Goal: Information Seeking & Learning: Learn about a topic

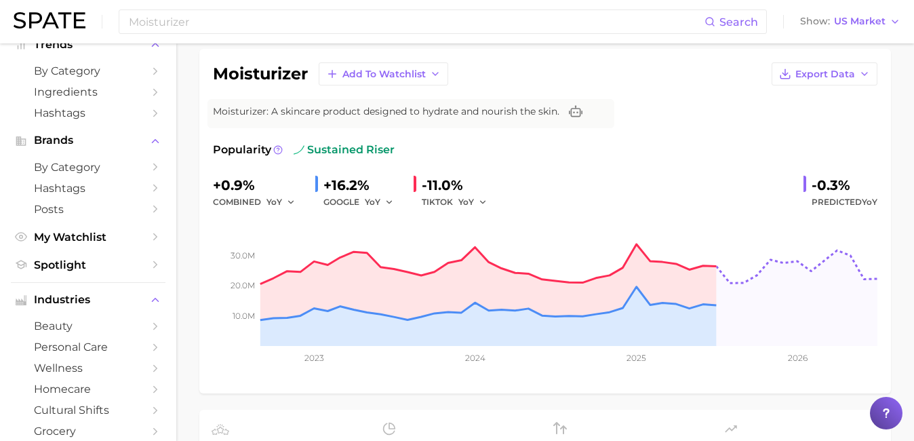
scroll to position [96, 0]
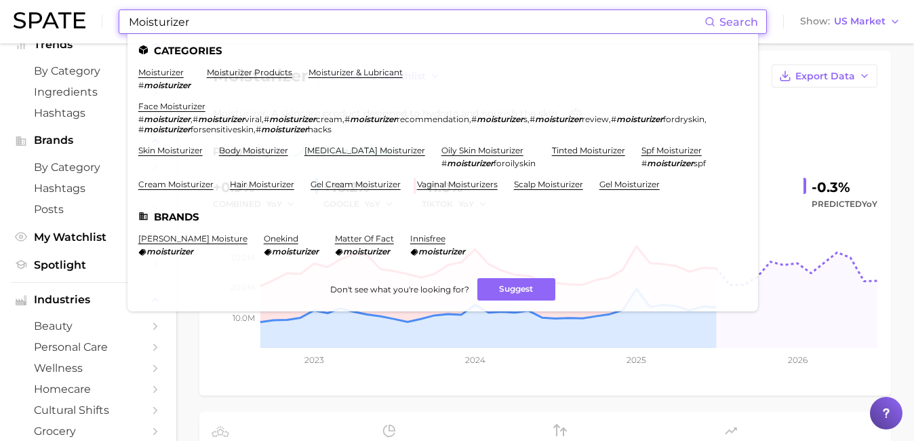
click at [291, 14] on input "Moisturizer" at bounding box center [416, 21] width 577 height 23
drag, startPoint x: 291, startPoint y: 14, endPoint x: 140, endPoint y: 11, distance: 150.6
click at [140, 11] on input "Moisturizer" at bounding box center [416, 21] width 577 height 23
click at [199, 24] on input "Moisturizer" at bounding box center [416, 21] width 577 height 23
drag, startPoint x: 199, startPoint y: 24, endPoint x: 134, endPoint y: 24, distance: 65.1
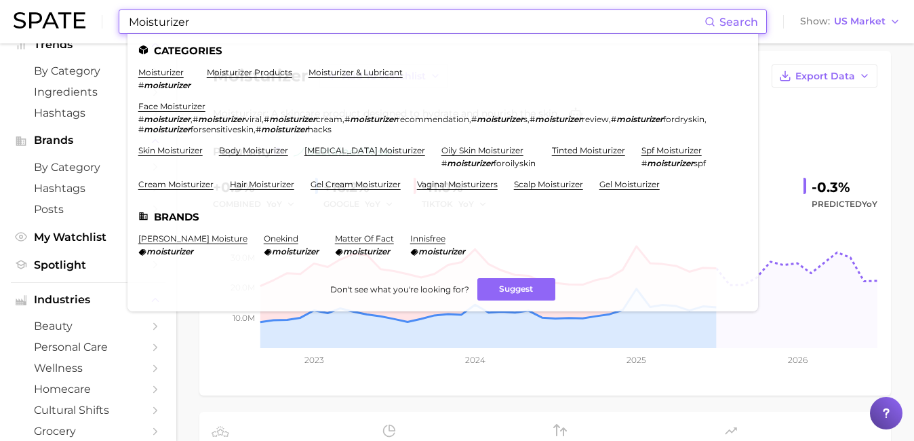
click at [134, 24] on input "Moisturizer" at bounding box center [416, 21] width 577 height 23
paste input "Barrier repair"
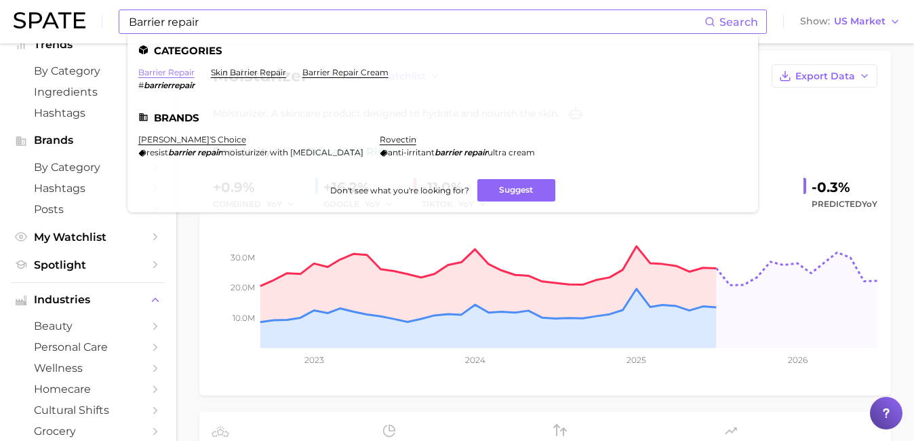
click at [172, 73] on link "barrier repair" at bounding box center [166, 72] width 56 height 10
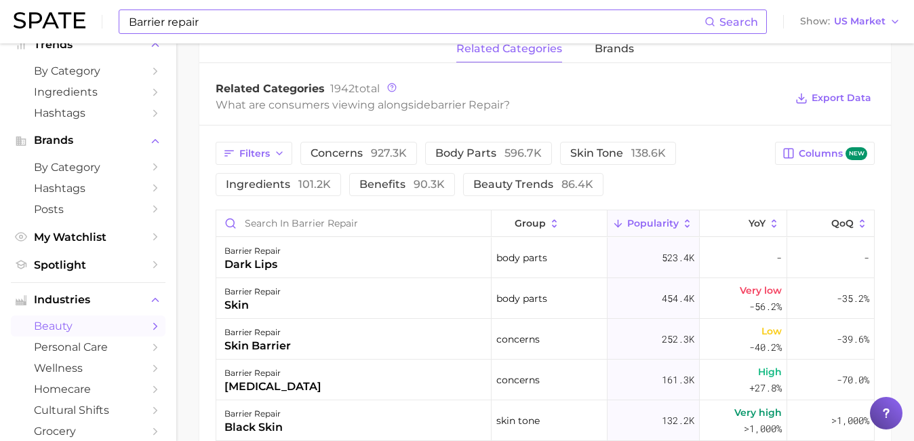
scroll to position [710, 0]
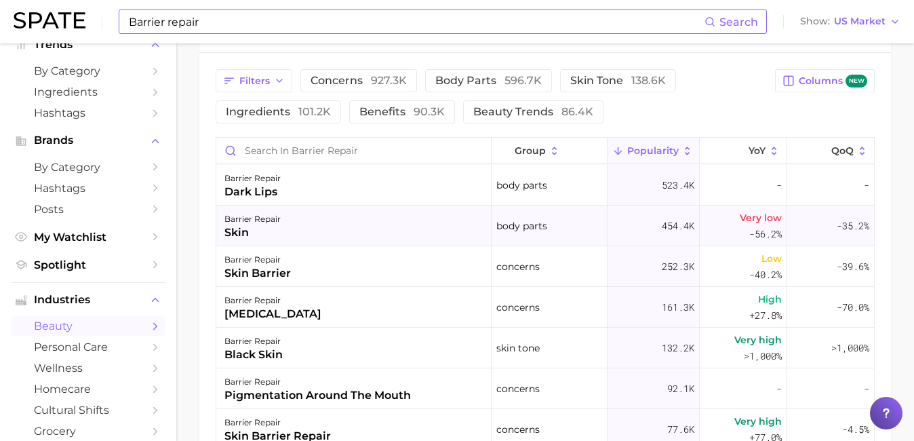
click at [244, 233] on div "skin" at bounding box center [253, 233] width 56 height 16
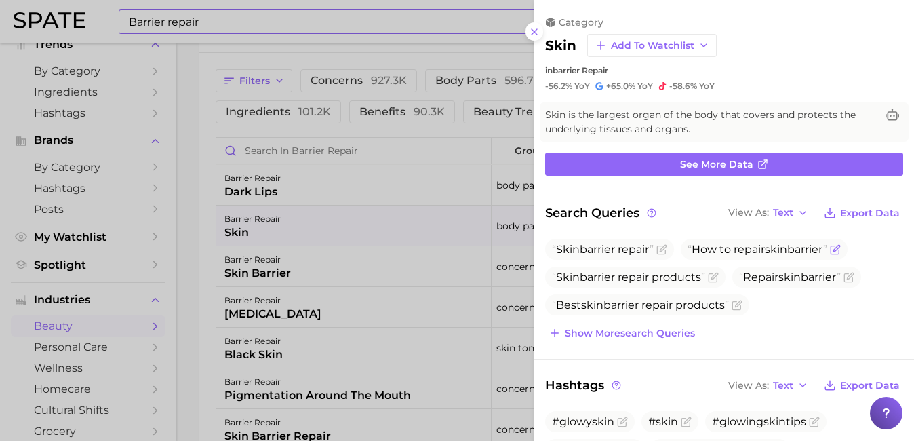
click at [840, 248] on icon "Flag as miscategorized or irrelevant" at bounding box center [837, 248] width 6 height 6
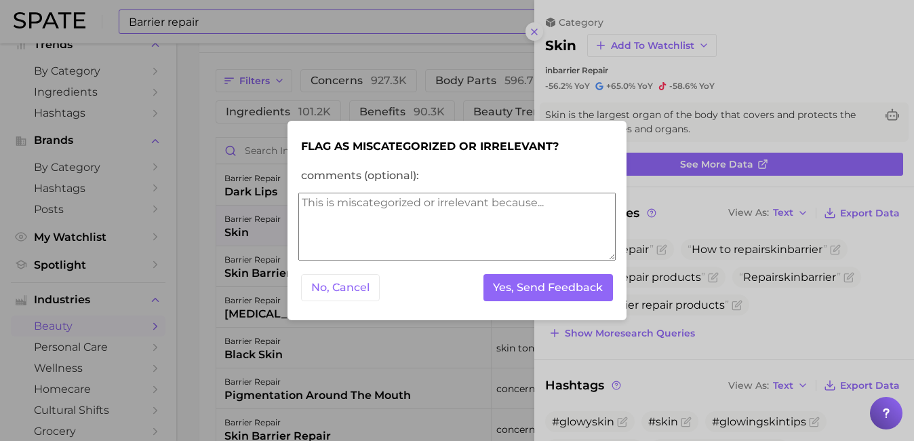
scroll to position [0, 0]
click at [345, 286] on button "No, Cancel" at bounding box center [340, 288] width 79 height 28
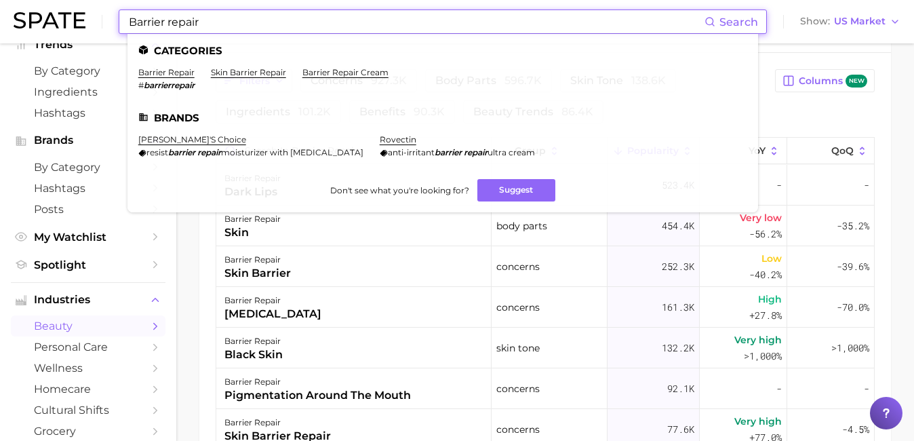
click at [273, 26] on input "Barrier repair" at bounding box center [416, 21] width 577 height 23
drag, startPoint x: 234, startPoint y: 19, endPoint x: 118, endPoint y: 20, distance: 116.0
click at [119, 20] on div "Barrier repair Search Categories barrier repair # barrierrepair skin barrier re…" at bounding box center [443, 21] width 648 height 24
paste input "Polynucleotides"
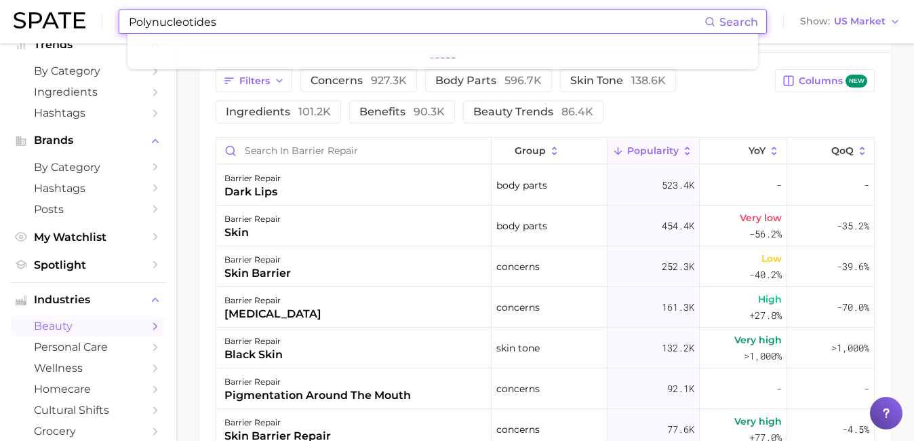
click at [296, 22] on input "Polynucleotides" at bounding box center [416, 21] width 577 height 23
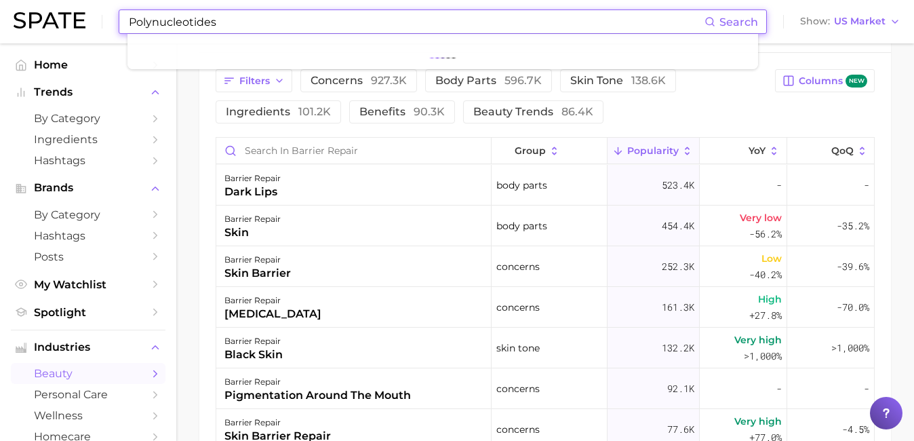
click at [256, 20] on input "Polynucleotides" at bounding box center [416, 21] width 577 height 23
drag, startPoint x: 250, startPoint y: 24, endPoint x: 95, endPoint y: 20, distance: 154.7
click at [95, 20] on div "Polynucleotides Search Show US Market" at bounding box center [457, 21] width 887 height 43
paste input "collagen support"
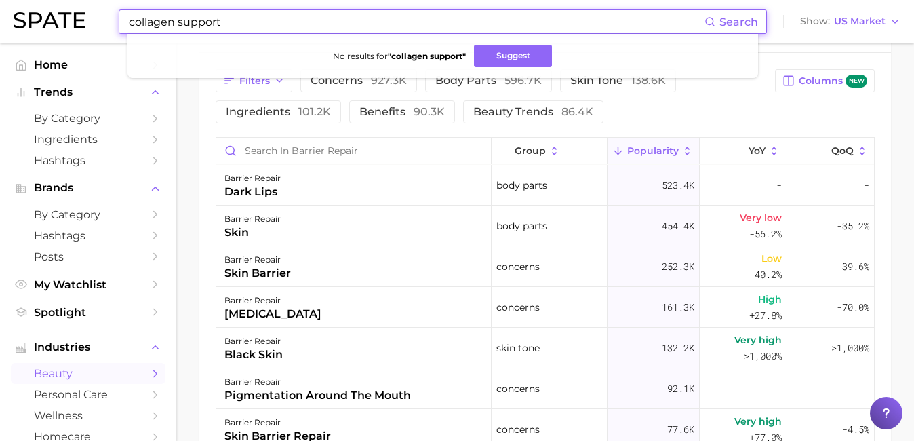
drag, startPoint x: 238, startPoint y: 24, endPoint x: 185, endPoint y: 20, distance: 53.7
click at [185, 20] on input "collagen support" at bounding box center [416, 21] width 577 height 23
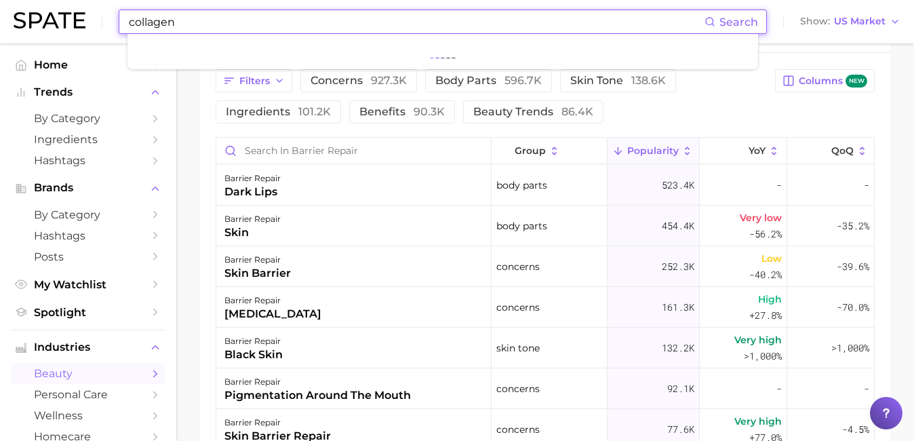
type input "collagen"
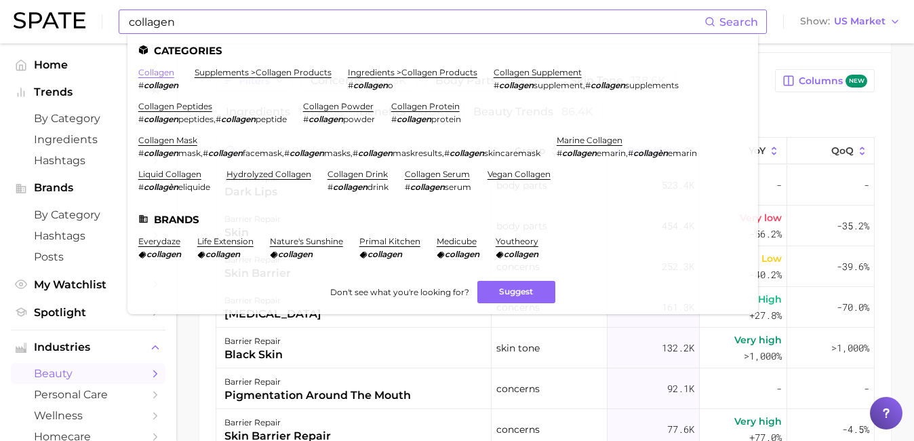
click at [162, 75] on link "collagen" at bounding box center [156, 72] width 36 height 10
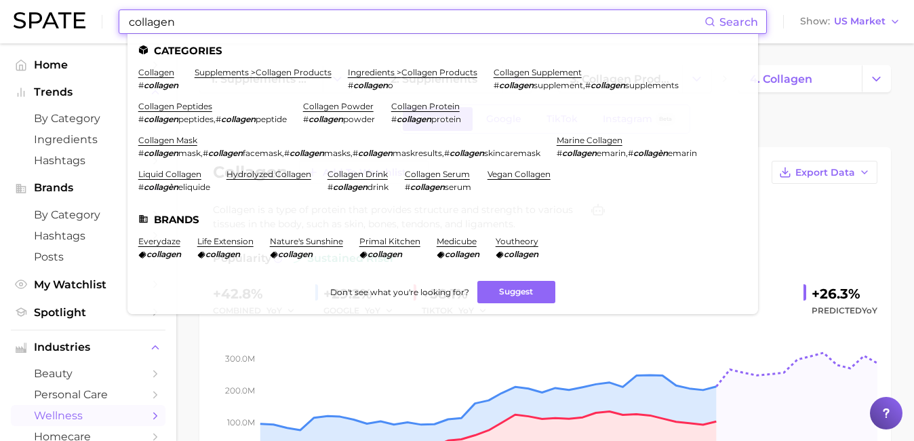
click at [423, 18] on input "collagen" at bounding box center [416, 21] width 577 height 23
click at [311, 73] on link "supplements > collagen products" at bounding box center [263, 72] width 137 height 10
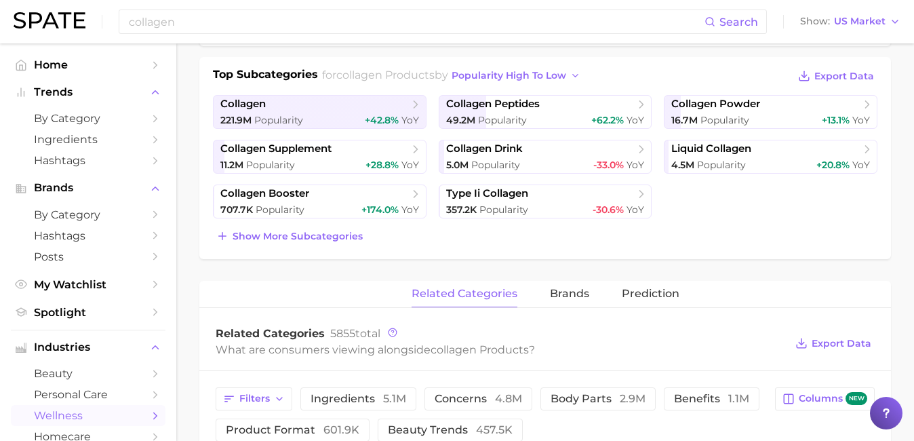
scroll to position [238, 0]
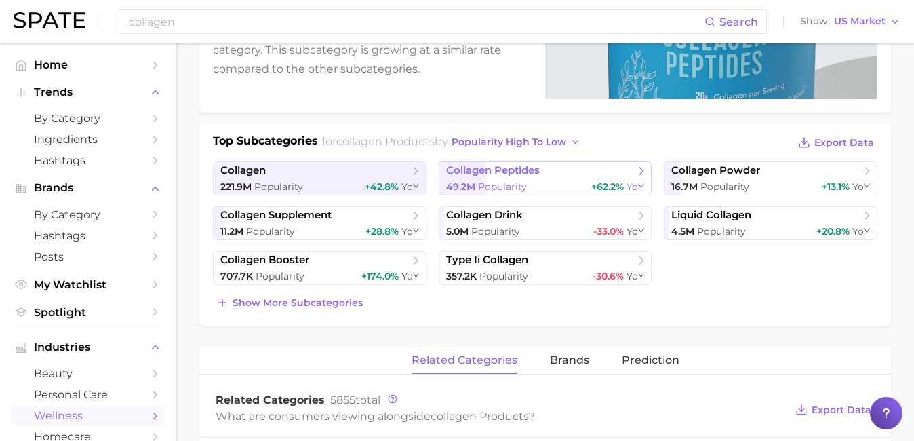
click at [490, 172] on span "collagen peptides" at bounding box center [493, 170] width 94 height 13
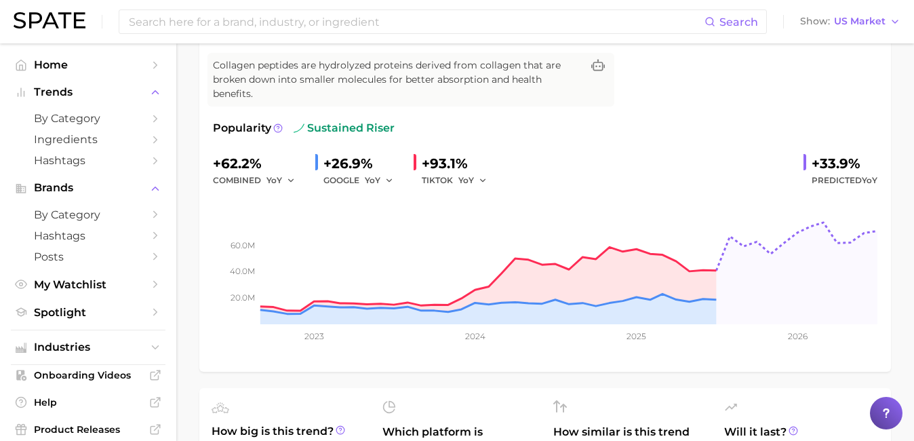
scroll to position [144, 0]
click at [298, 24] on input at bounding box center [416, 21] width 577 height 23
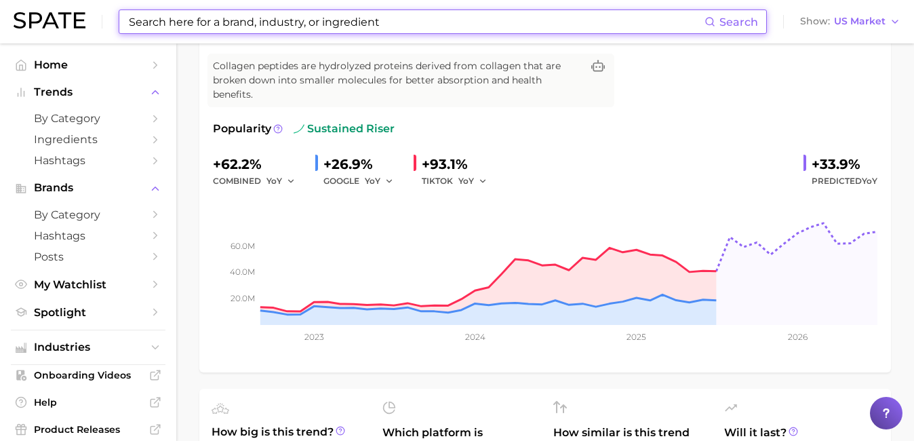
click at [256, 22] on input at bounding box center [416, 21] width 577 height 23
paste input "ectoin,"
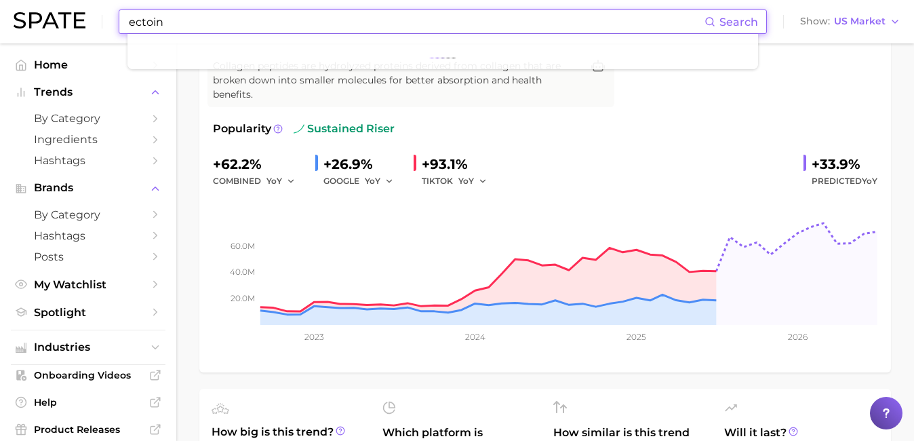
type input "ectoin"
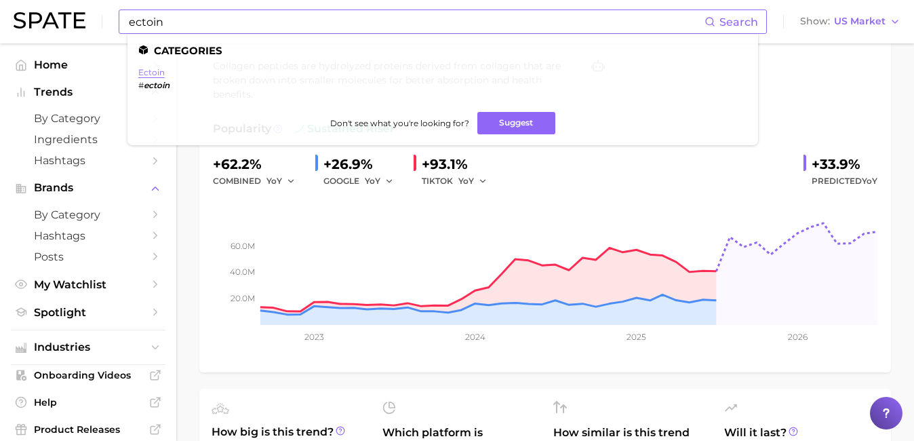
click at [156, 73] on link "ectoin" at bounding box center [151, 72] width 26 height 10
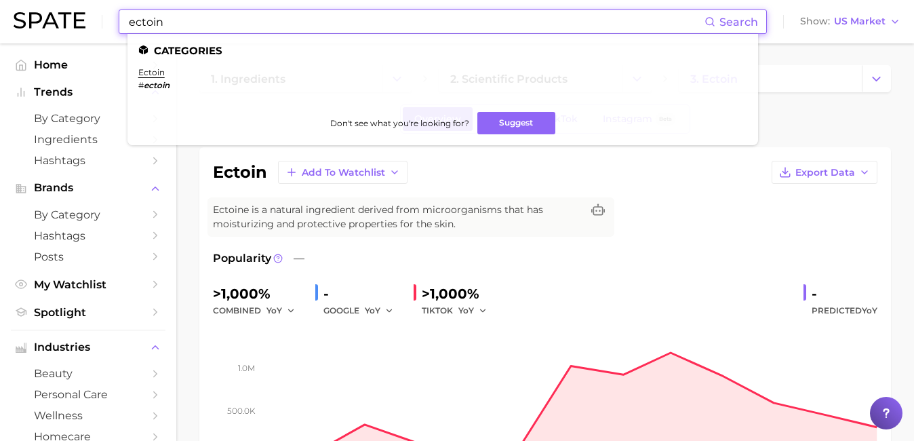
click at [262, 26] on input "ectoin" at bounding box center [416, 21] width 577 height 23
drag, startPoint x: 262, startPoint y: 26, endPoint x: 123, endPoint y: 26, distance: 138.4
click at [123, 26] on div "ectoin Search Categories ectoin # ectoin Don't see what you're looking for? Sug…" at bounding box center [443, 21] width 648 height 24
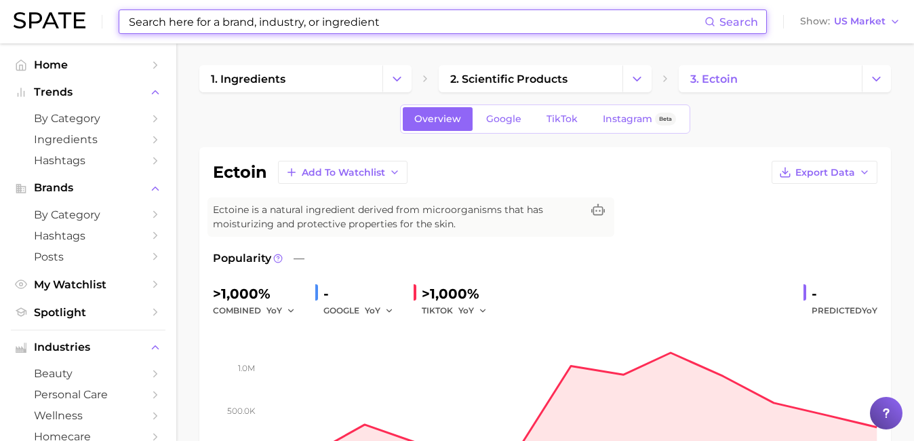
paste input "ceramides"
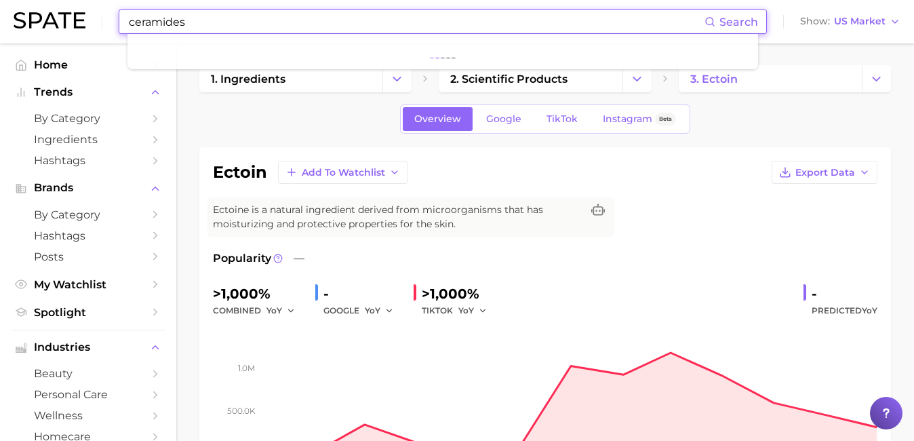
type input "ceramides"
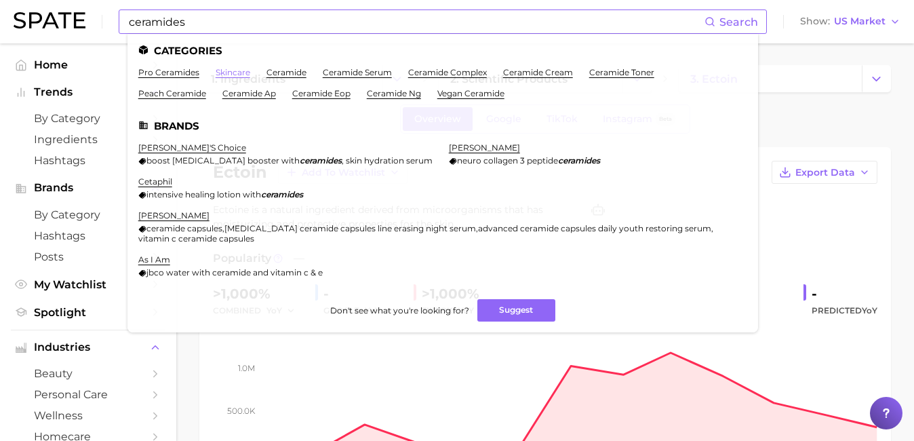
click at [226, 76] on link "skincare" at bounding box center [233, 72] width 35 height 10
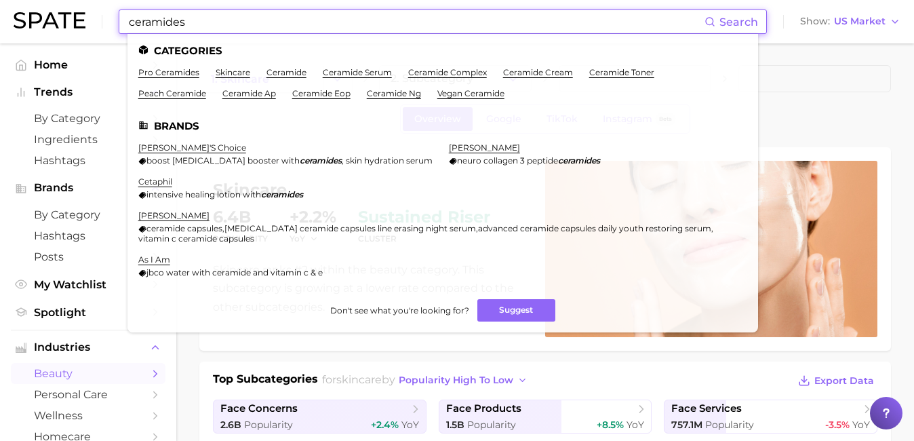
click at [300, 23] on input "ceramides" at bounding box center [416, 21] width 577 height 23
click at [296, 72] on link "ceramide" at bounding box center [287, 72] width 40 height 10
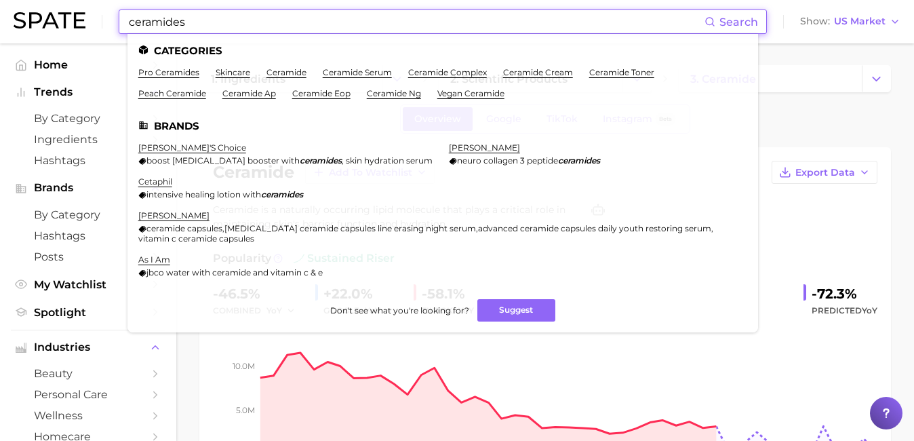
click at [326, 26] on input "ceramides" at bounding box center [416, 21] width 577 height 23
drag, startPoint x: 326, startPoint y: 26, endPoint x: 157, endPoint y: 25, distance: 168.9
click at [157, 25] on input "ceramides" at bounding box center [416, 21] width 577 height 23
paste input "peptide complex"
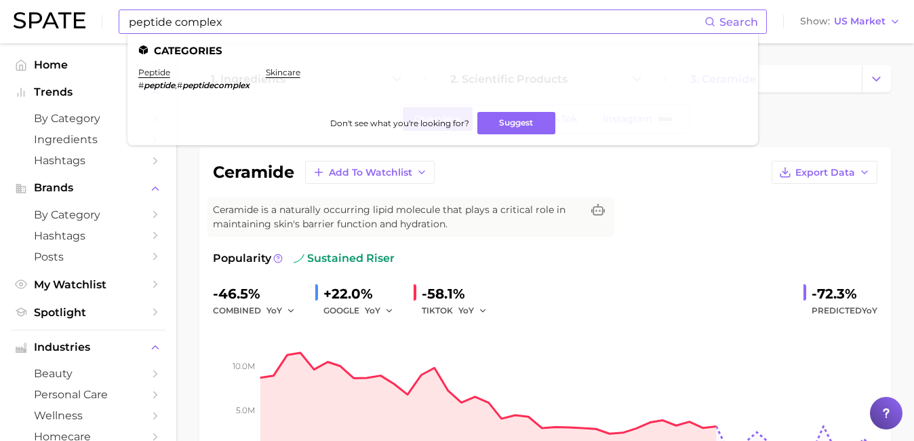
click at [149, 78] on li "peptide # peptide , # peptidecomplex" at bounding box center [193, 78] width 111 height 23
click at [155, 75] on link "peptide" at bounding box center [154, 72] width 32 height 10
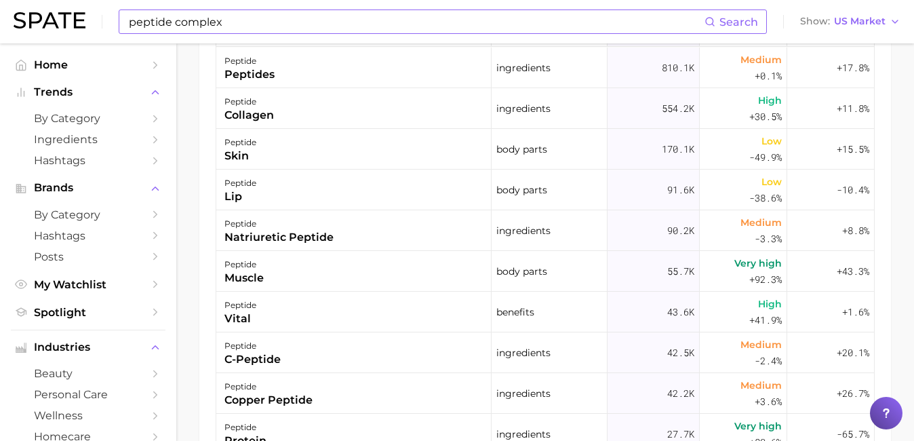
scroll to position [33, 0]
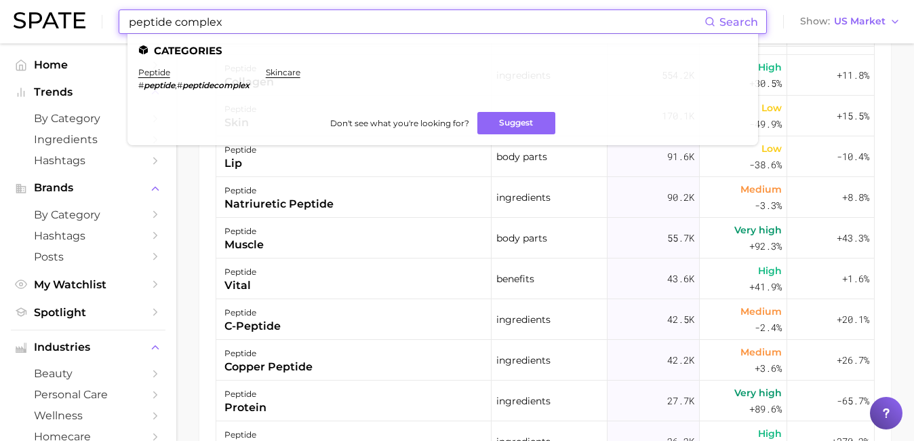
drag, startPoint x: 323, startPoint y: 23, endPoint x: 140, endPoint y: 23, distance: 182.5
click at [140, 23] on input "peptide complex" at bounding box center [416, 21] width 577 height 23
type input "p"
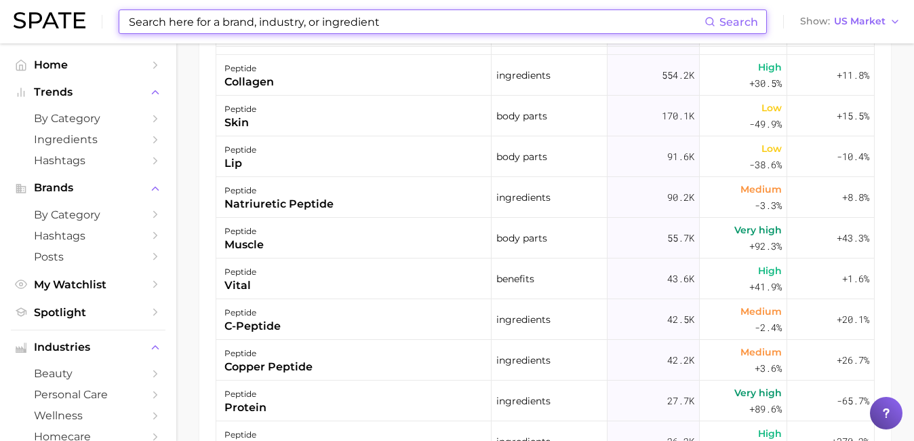
paste input "Skinimalist,"
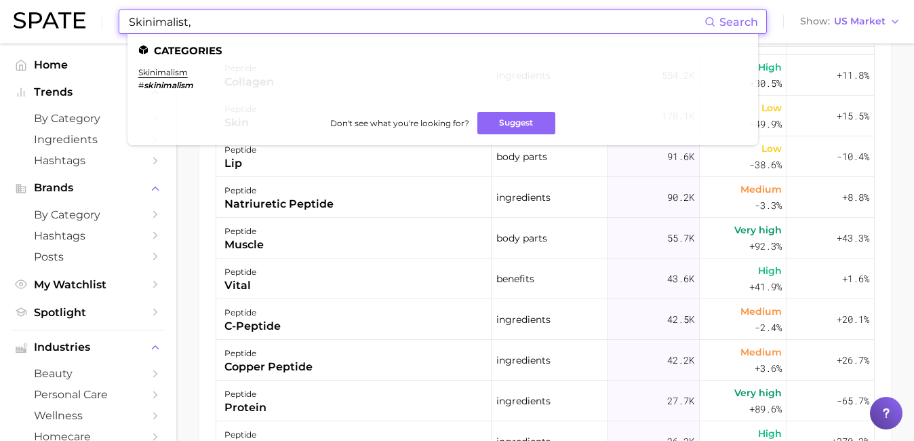
click at [190, 26] on input "Skinimalist," at bounding box center [416, 21] width 577 height 23
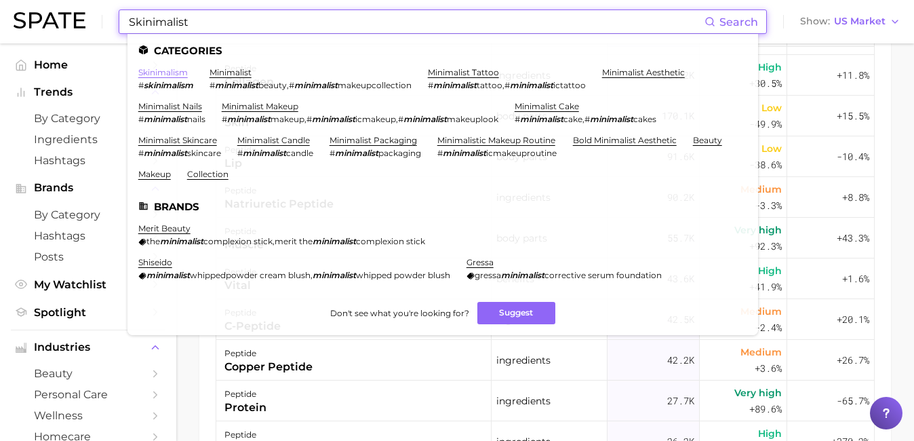
click at [165, 70] on link "skinimalism" at bounding box center [163, 72] width 50 height 10
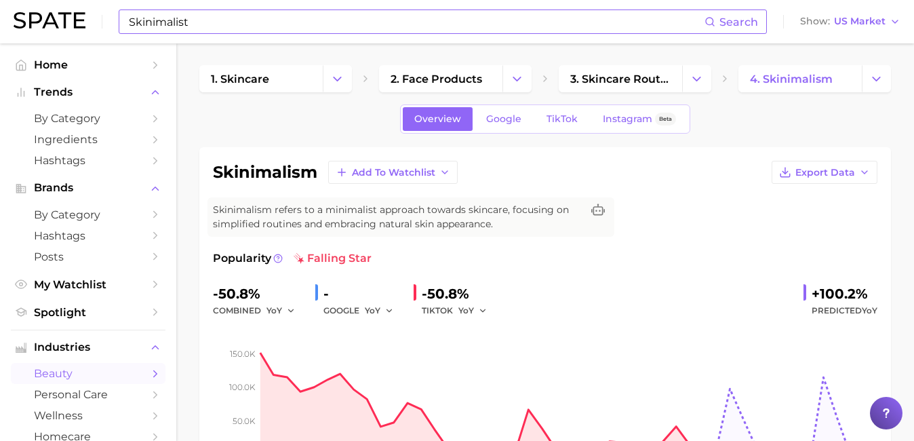
click at [275, 22] on input "Skinimalist" at bounding box center [416, 21] width 577 height 23
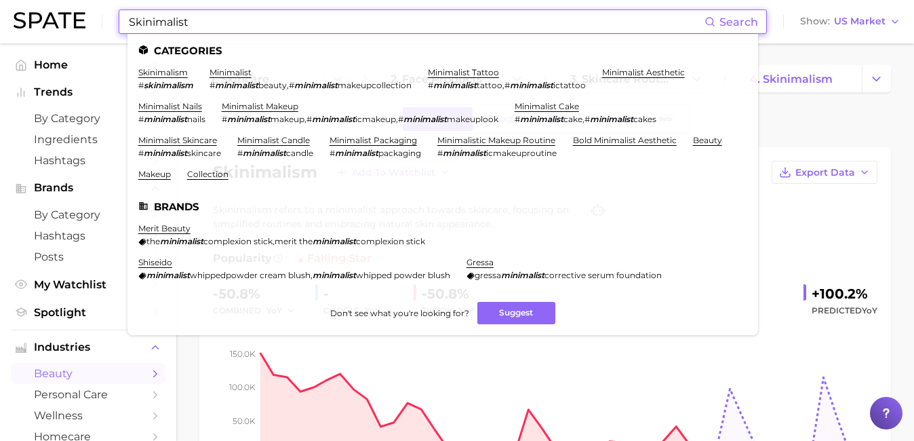
drag, startPoint x: 275, startPoint y: 22, endPoint x: 119, endPoint y: 22, distance: 156.0
click at [119, 22] on div "Skinimalist Search Categories skinimalism # skinimalism minimalist # minimalist…" at bounding box center [443, 21] width 648 height 24
type input "v"
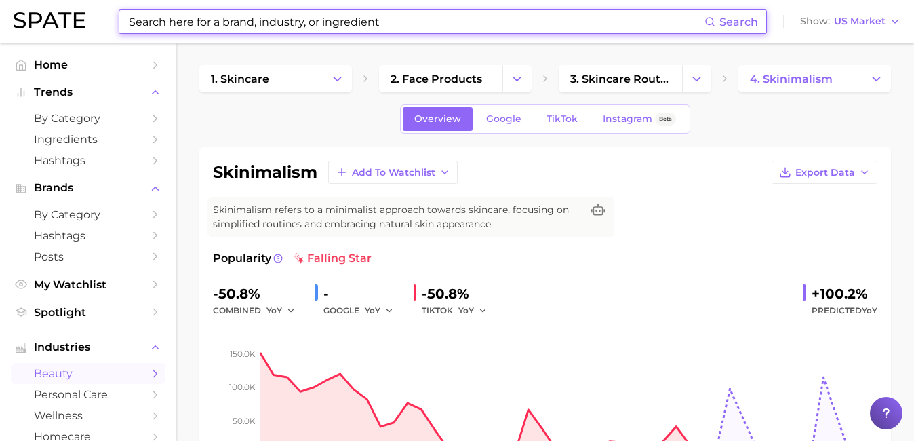
paste input "CellCode Essence Toner"
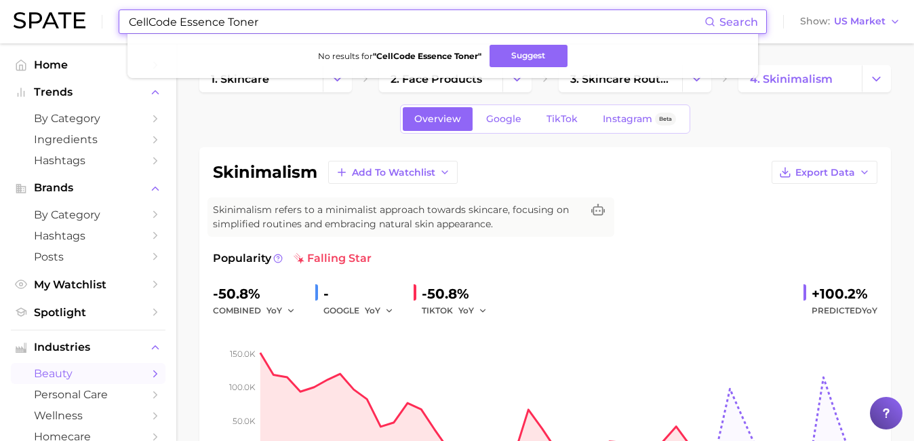
drag, startPoint x: 178, startPoint y: 20, endPoint x: 124, endPoint y: 20, distance: 54.3
click at [124, 20] on div "CellCode Essence Toner Search No results for " CellCode Essence Toner " Suggest" at bounding box center [443, 21] width 648 height 24
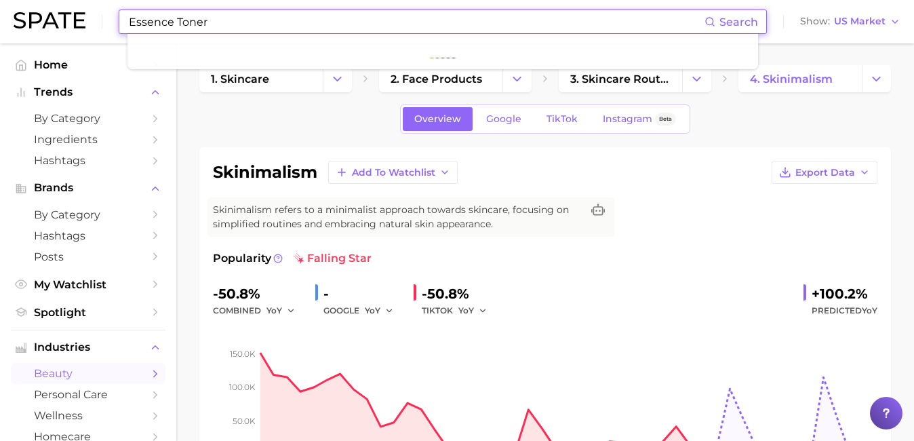
type input "Essence Toner"
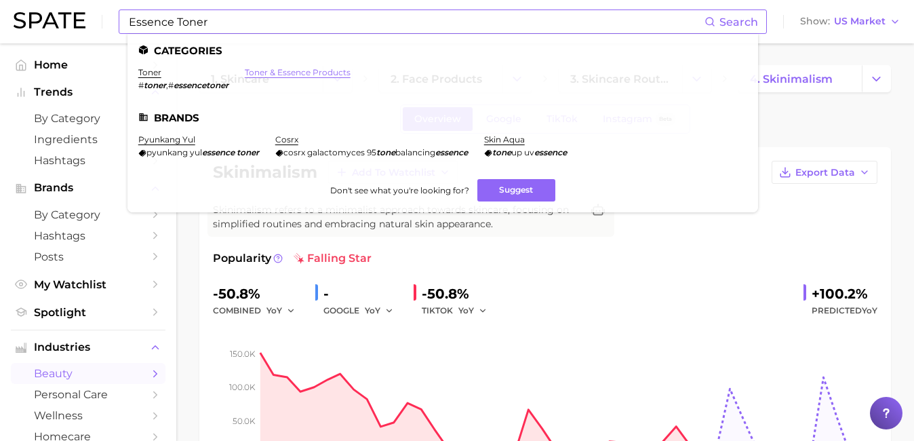
click at [272, 73] on link "toner & essence products" at bounding box center [298, 72] width 106 height 10
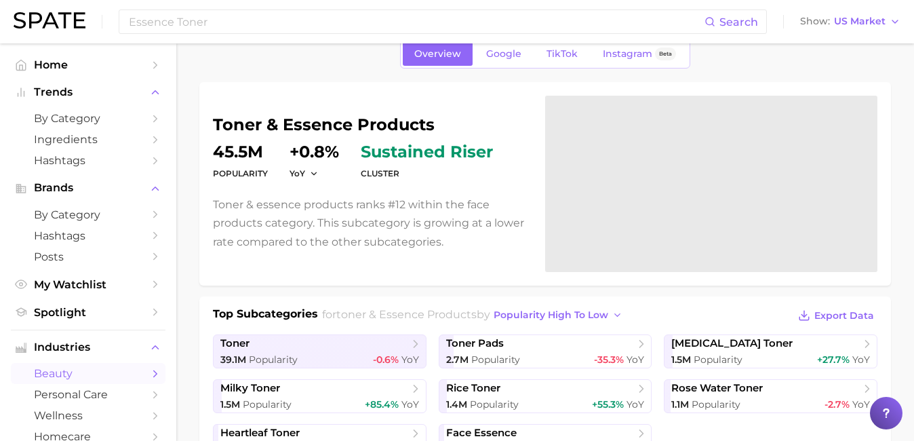
scroll to position [67, 0]
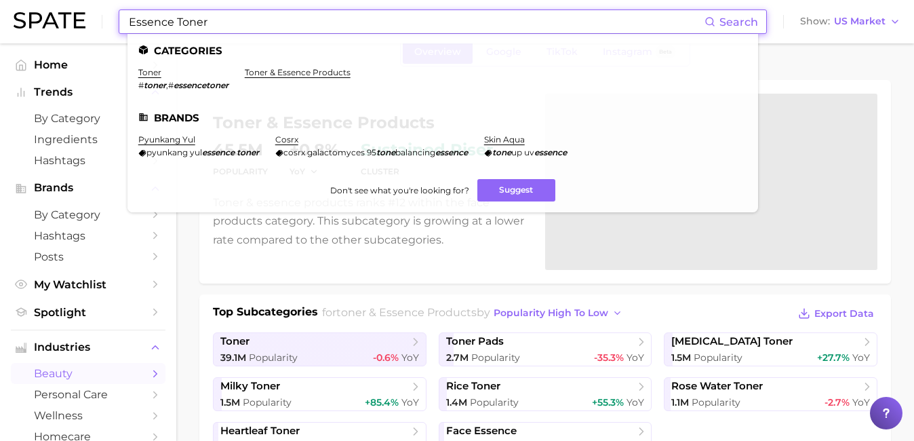
drag, startPoint x: 246, startPoint y: 24, endPoint x: 103, endPoint y: 24, distance: 143.1
click at [103, 24] on div "Essence Toner Search Categories toner # toner , # essencetoner toner & essence …" at bounding box center [457, 21] width 887 height 43
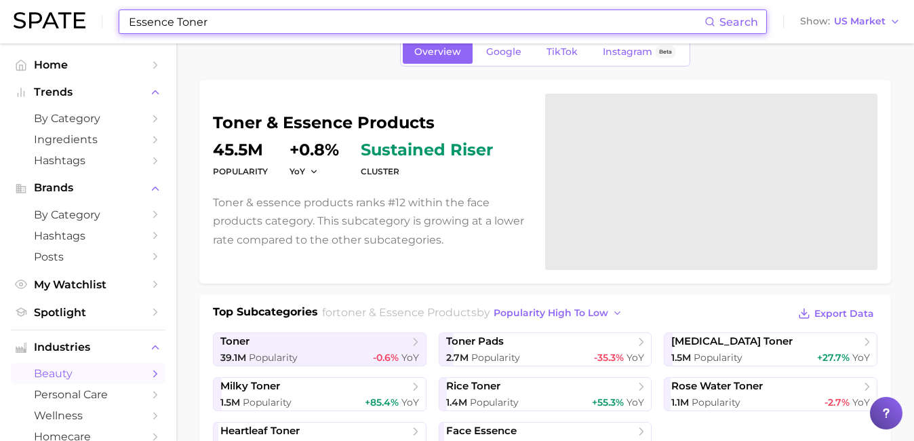
paste input "The Ordinary"
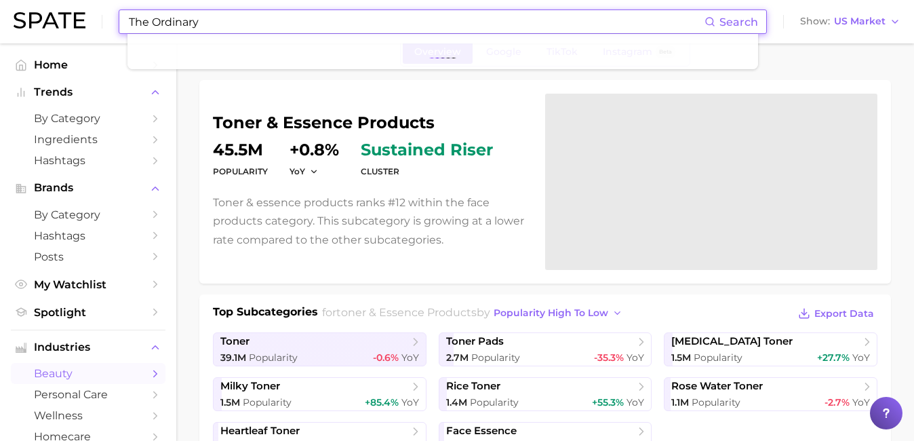
type input "The Ordinary"
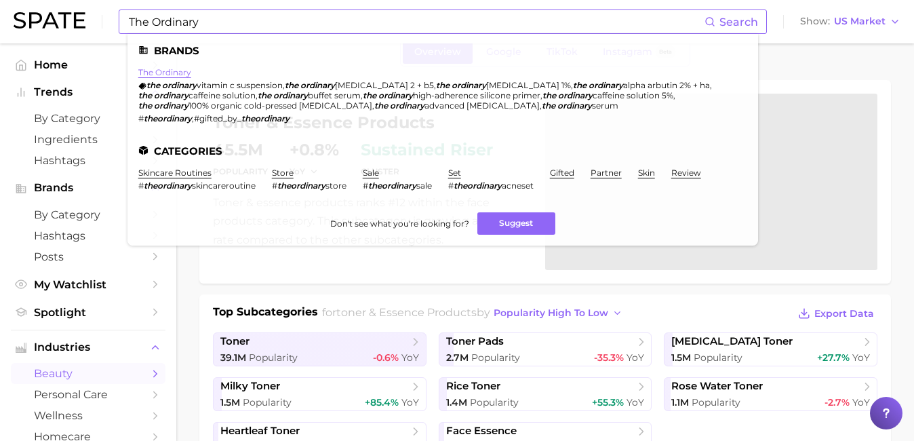
click at [153, 77] on link "the ordinary" at bounding box center [164, 72] width 53 height 10
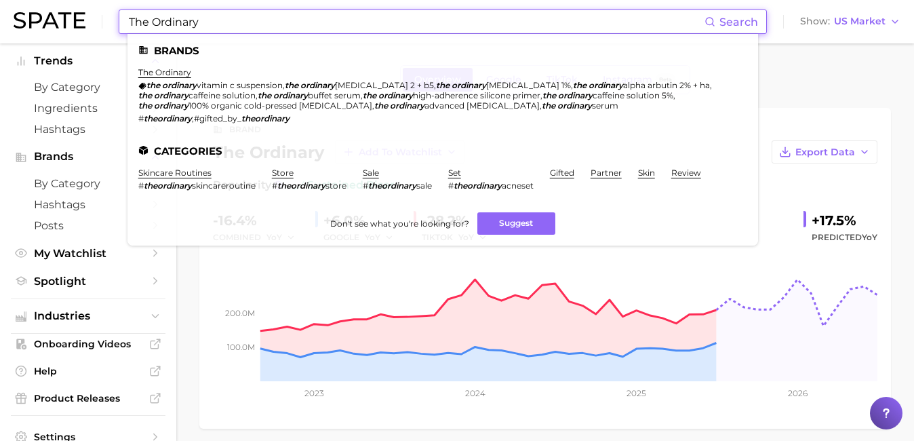
drag, startPoint x: 217, startPoint y: 25, endPoint x: 120, endPoint y: 25, distance: 97.0
click at [120, 25] on div "The Ordinary Search Brands the ordinary the ordinary vitamin c suspension , the…" at bounding box center [443, 21] width 648 height 24
paste input "Glossie"
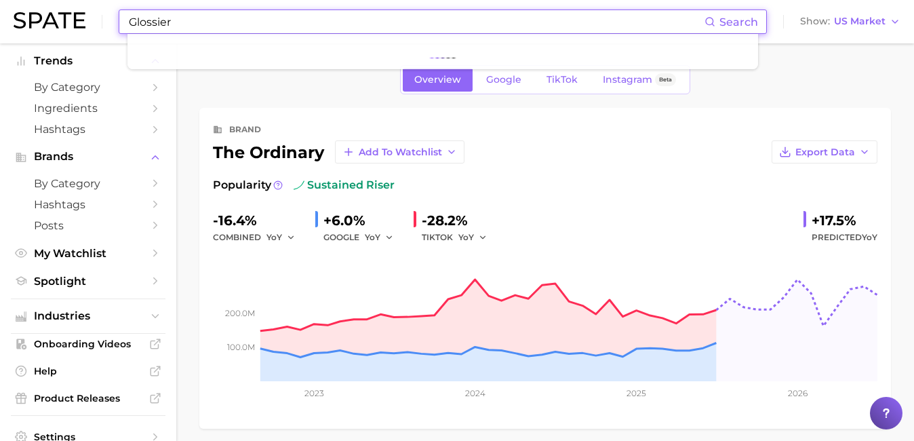
type input "Glossier"
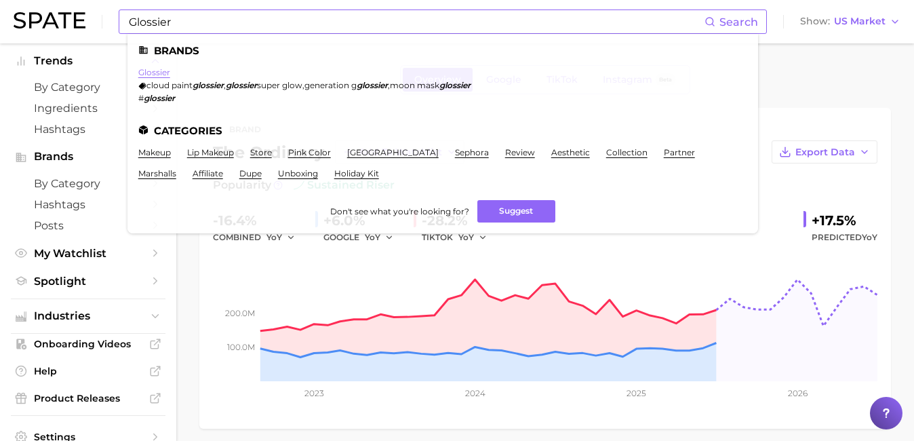
click at [146, 75] on link "glossier" at bounding box center [154, 72] width 32 height 10
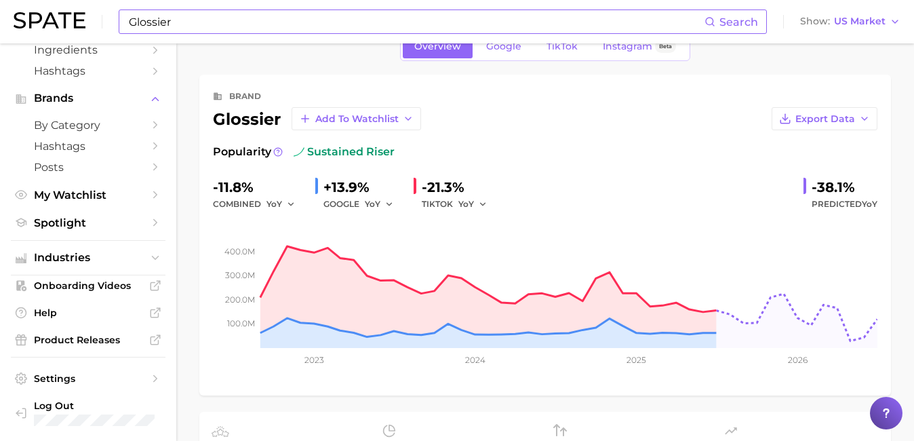
scroll to position [24, 0]
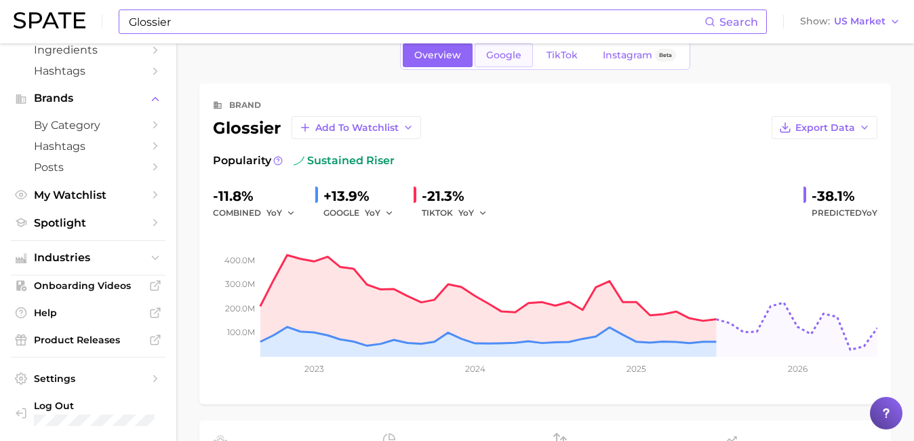
click at [492, 52] on span "Google" at bounding box center [503, 56] width 35 height 12
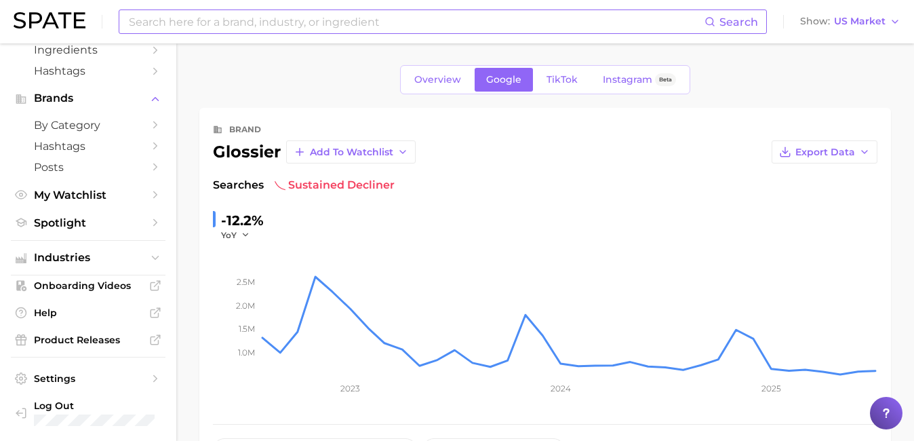
click at [548, 66] on div "Overview Google TikTok Instagram Beta" at bounding box center [545, 79] width 290 height 29
click at [550, 71] on link "TikTok" at bounding box center [562, 80] width 54 height 24
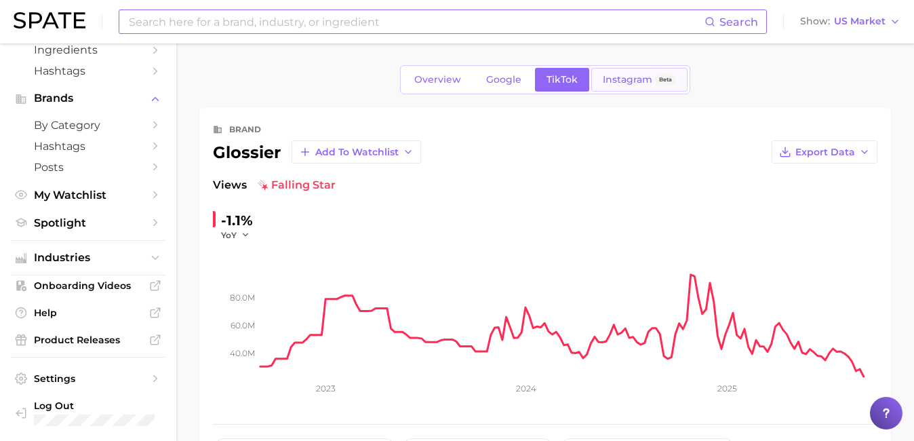
click at [616, 80] on span "Instagram" at bounding box center [628, 80] width 50 height 12
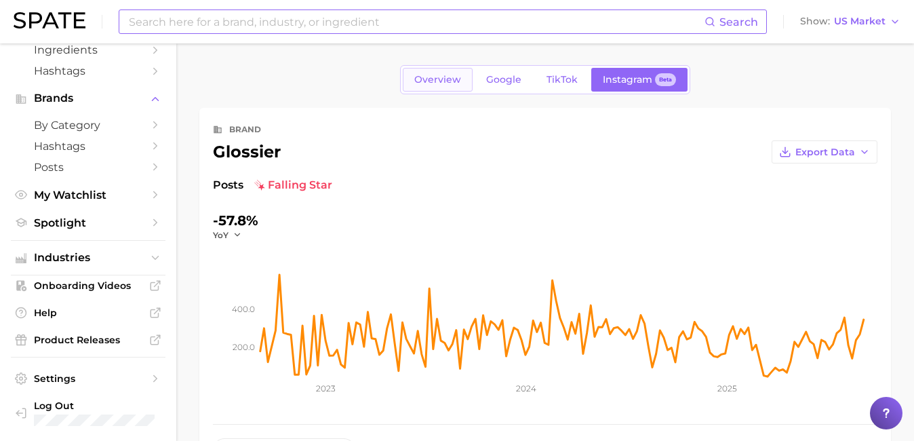
click at [446, 79] on span "Overview" at bounding box center [437, 80] width 47 height 12
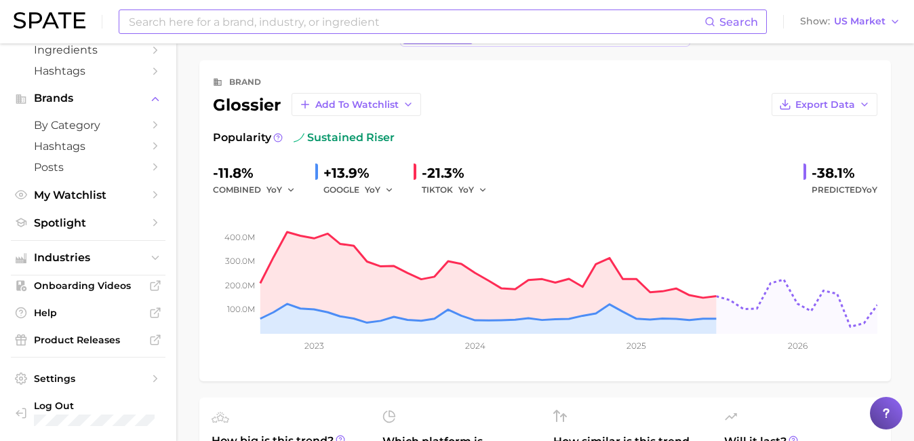
scroll to position [52, 0]
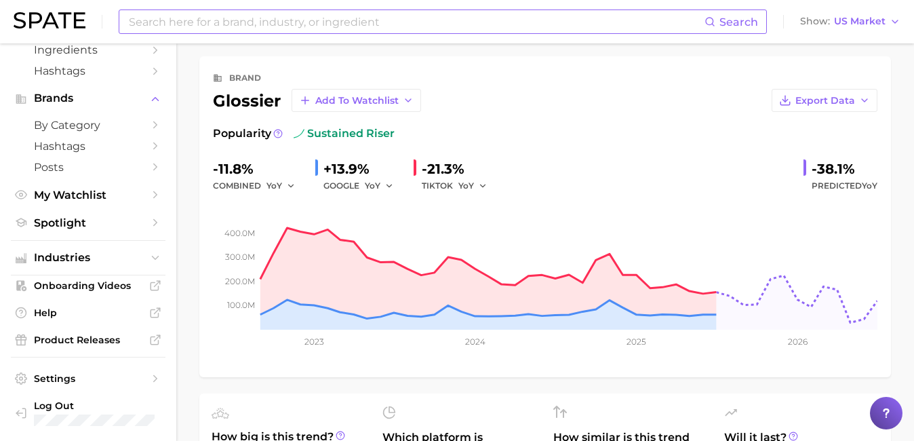
click at [345, 24] on input at bounding box center [416, 21] width 577 height 23
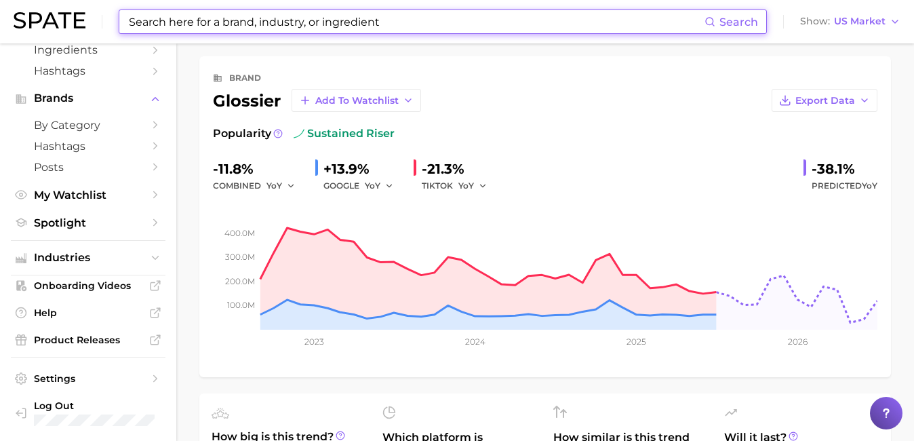
paste input "CeraVe"
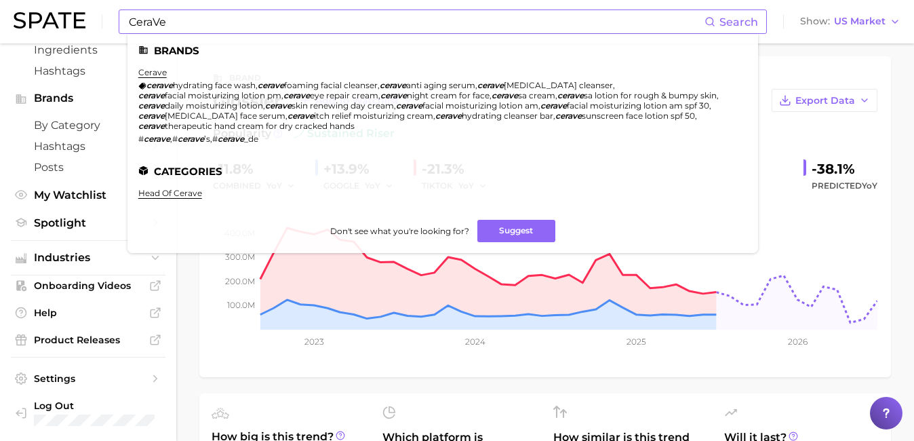
click at [150, 79] on li "cerave cerave hydrating face wash , cerave foaming facial cleanser , cerave ant…" at bounding box center [434, 105] width 593 height 77
click at [150, 73] on link "cerave" at bounding box center [152, 72] width 28 height 10
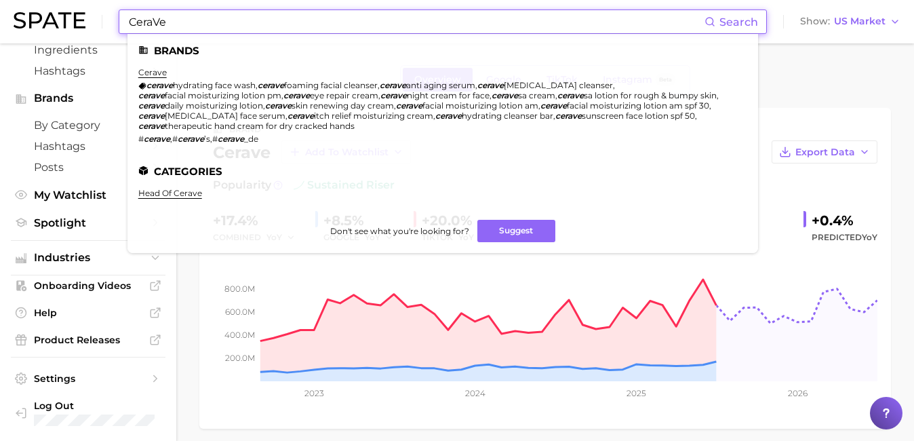
drag, startPoint x: 181, startPoint y: 20, endPoint x: 120, endPoint y: 20, distance: 61.1
click at [120, 20] on div "CeraVe Search Brands cerave cerave hydrating face wash , cerave foaming facial …" at bounding box center [443, 21] width 648 height 24
paste input "rhode beauty"
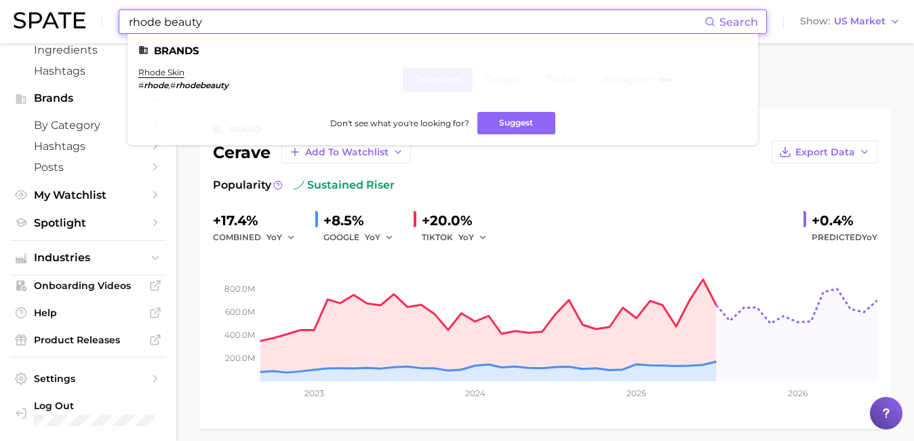
type input "rhode beauty"
click at [158, 63] on ul "Brands rhode skin # rhode , # rhodebeauty Don't see what you're looking for? Su…" at bounding box center [443, 89] width 631 height 111
click at [158, 72] on link "rhode skin" at bounding box center [161, 72] width 46 height 10
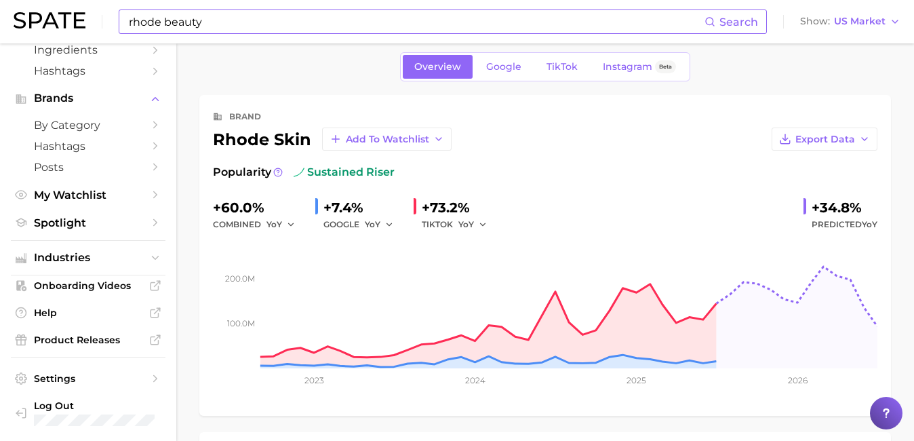
scroll to position [15, 0]
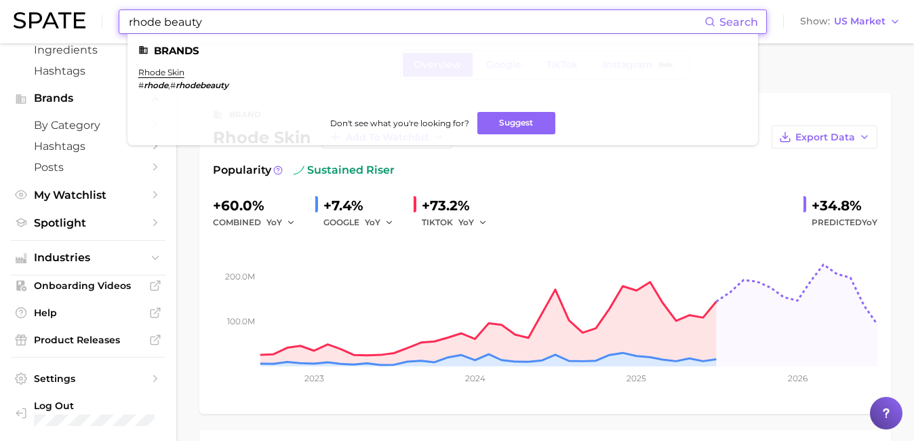
click at [326, 14] on input "rhode beauty" at bounding box center [416, 21] width 577 height 23
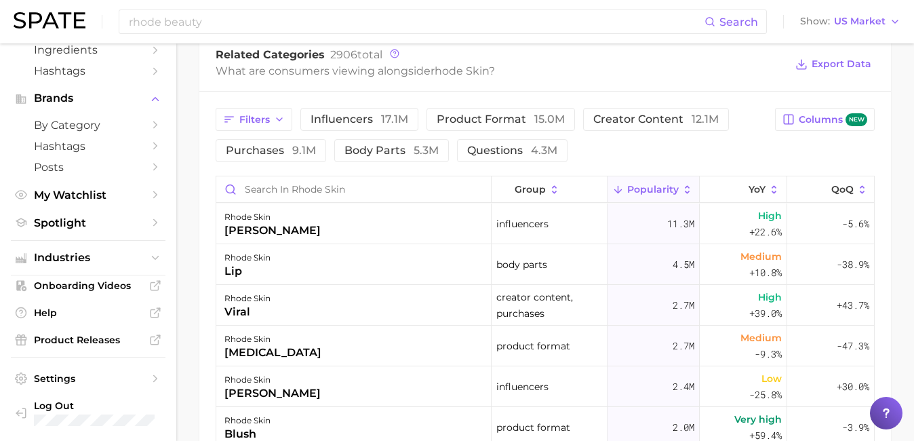
scroll to position [600, 0]
click at [366, 119] on span "influencers 17.1m" at bounding box center [360, 118] width 98 height 11
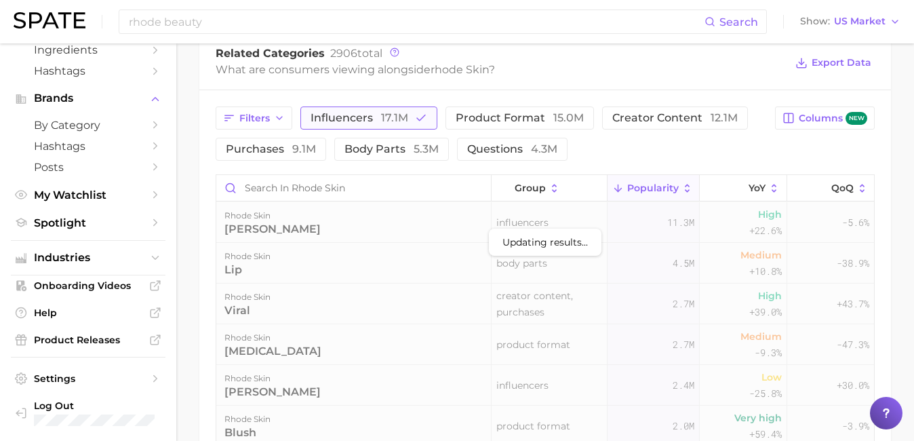
click at [366, 119] on span "influencers 17.1m" at bounding box center [360, 118] width 98 height 11
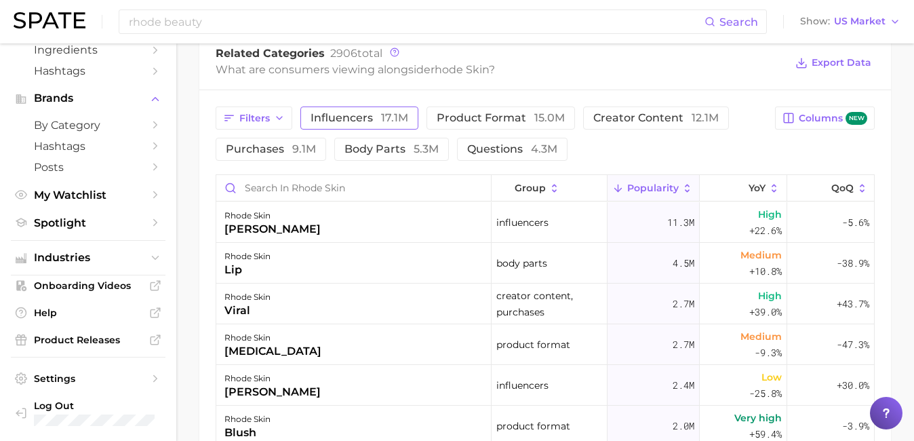
click at [366, 119] on span "influencers 17.1m" at bounding box center [360, 118] width 98 height 11
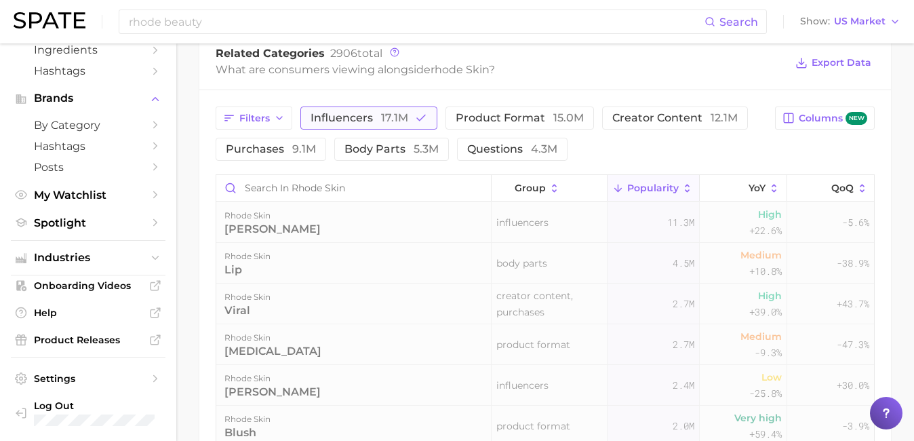
click at [366, 119] on span "influencers 17.1m" at bounding box center [360, 118] width 98 height 11
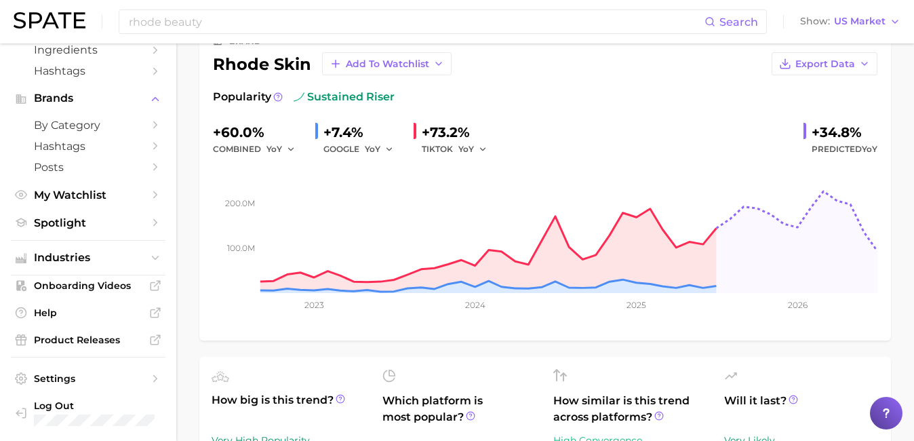
scroll to position [0, 0]
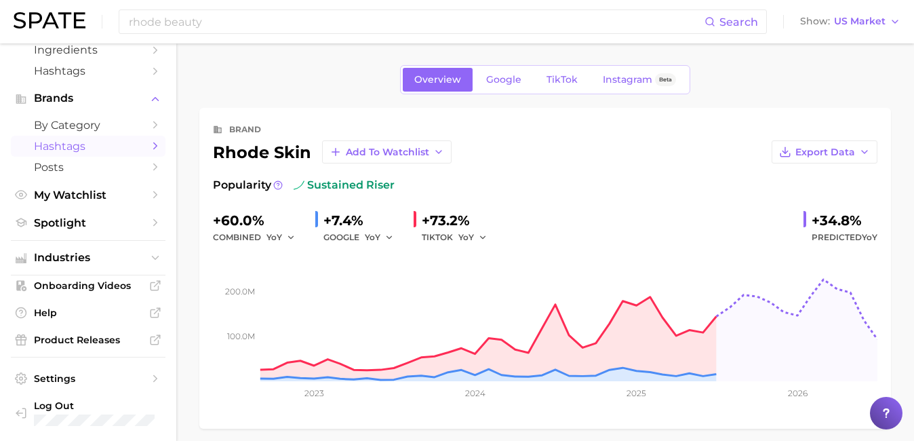
click at [49, 142] on span "Hashtags" at bounding box center [88, 146] width 109 height 13
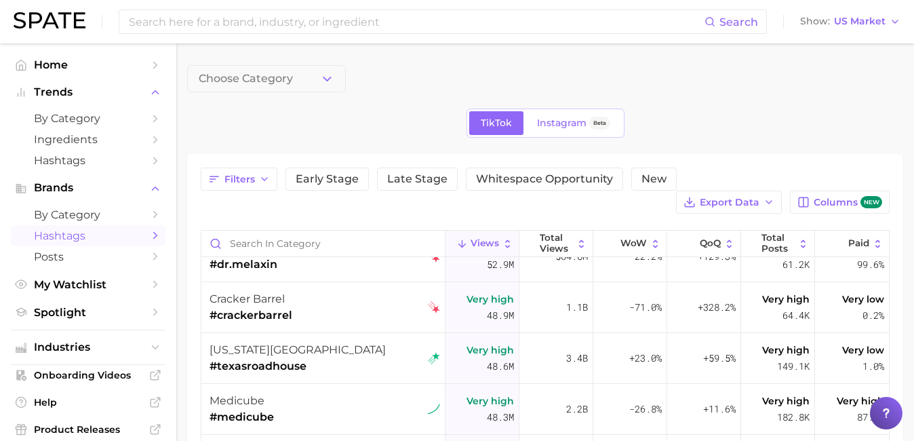
scroll to position [990, 0]
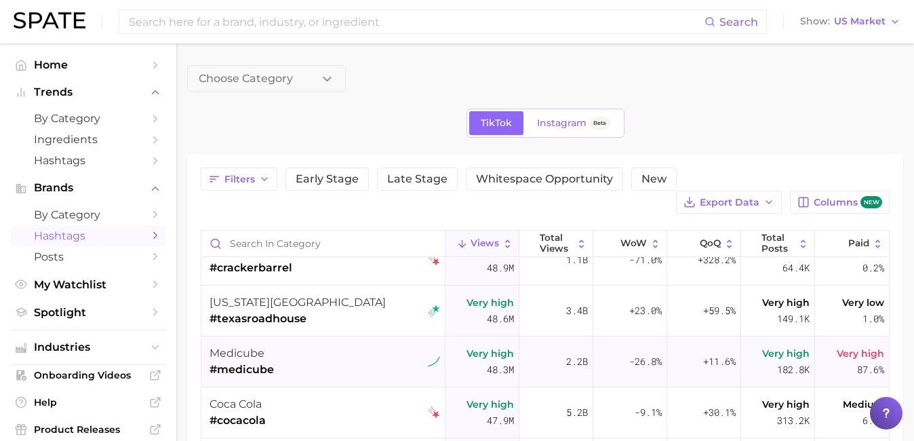
click at [243, 357] on span "medicube" at bounding box center [237, 353] width 55 height 13
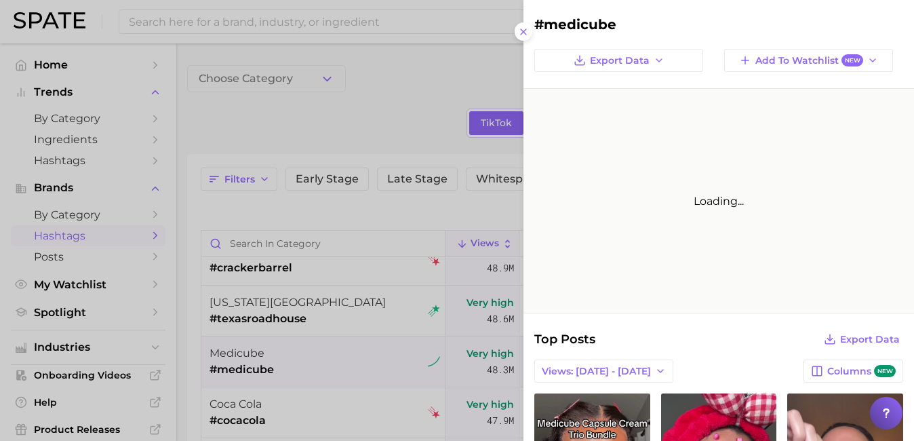
scroll to position [0, 0]
click at [343, 179] on div at bounding box center [457, 220] width 914 height 441
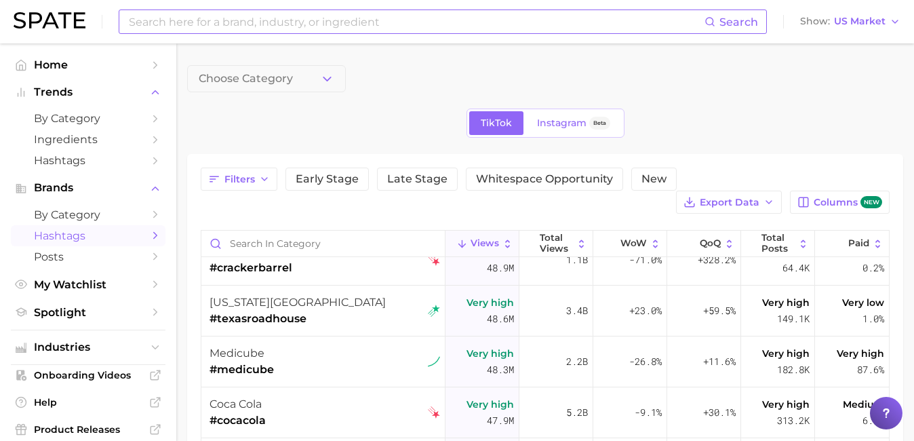
click at [391, 23] on input at bounding box center [416, 21] width 577 height 23
type input "medicube"
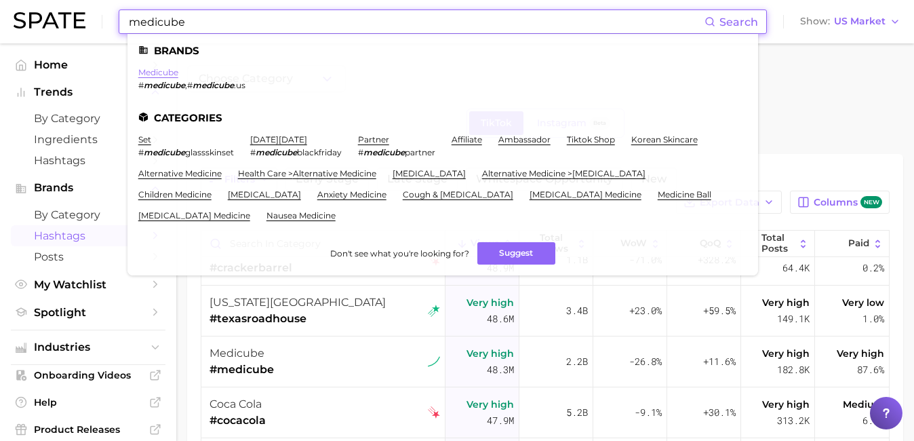
click at [170, 75] on link "medicube" at bounding box center [158, 72] width 40 height 10
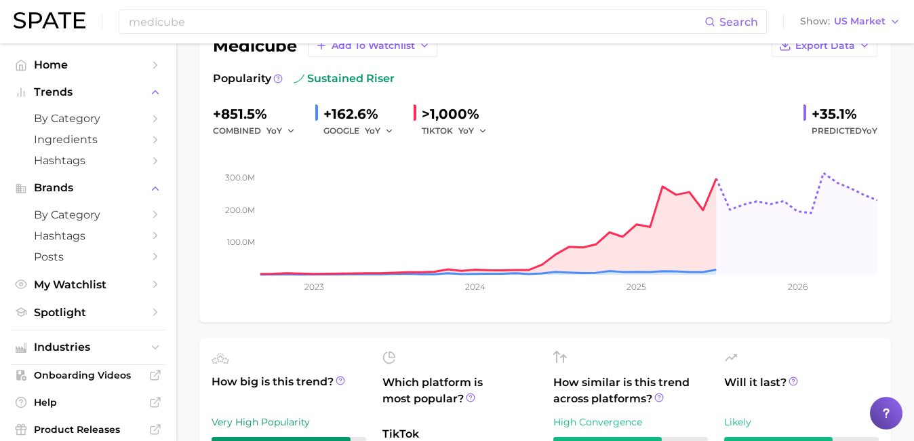
scroll to position [69, 0]
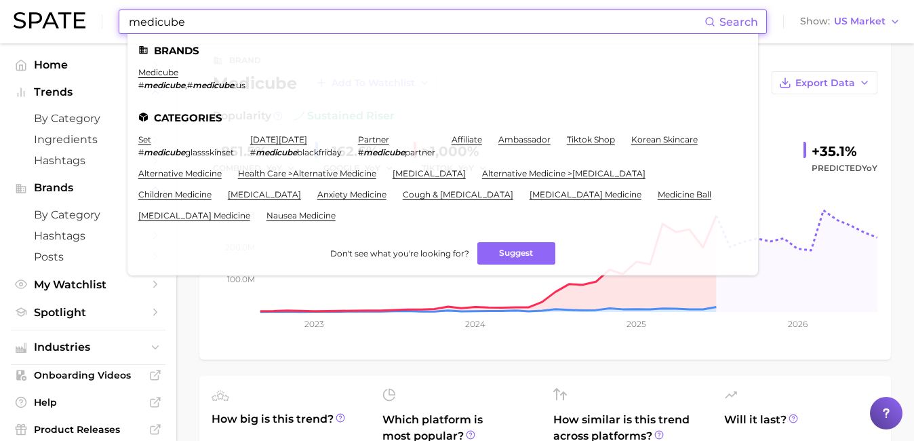
drag, startPoint x: 248, startPoint y: 21, endPoint x: 119, endPoint y: 21, distance: 128.9
click at [119, 21] on div "medicube Search Brands medicube # medicube , # medicube .us Categories set # me…" at bounding box center [443, 21] width 648 height 24
paste input "East Asian Beauty Rituals"
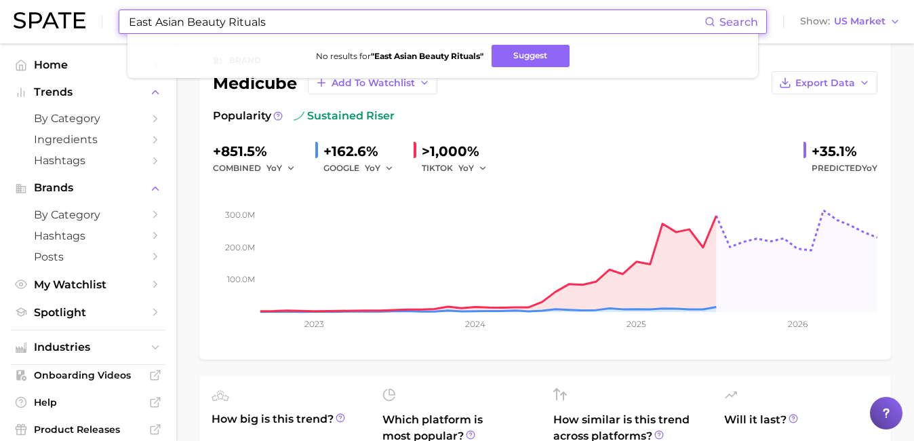
drag, startPoint x: 155, startPoint y: 20, endPoint x: 113, endPoint y: 20, distance: 42.1
click at [114, 20] on div "East Asian Beauty Rituals Search No results for " East Asian Beauty Rituals " S…" at bounding box center [457, 21] width 887 height 43
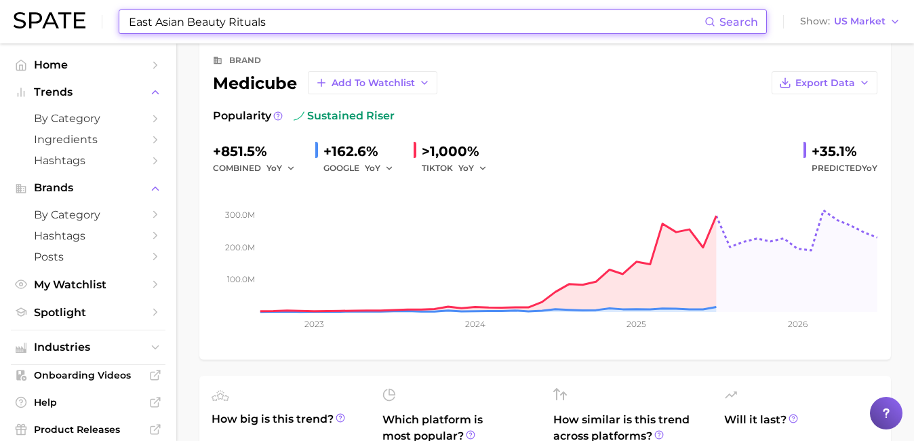
type input "Asian Beauty Rituals"
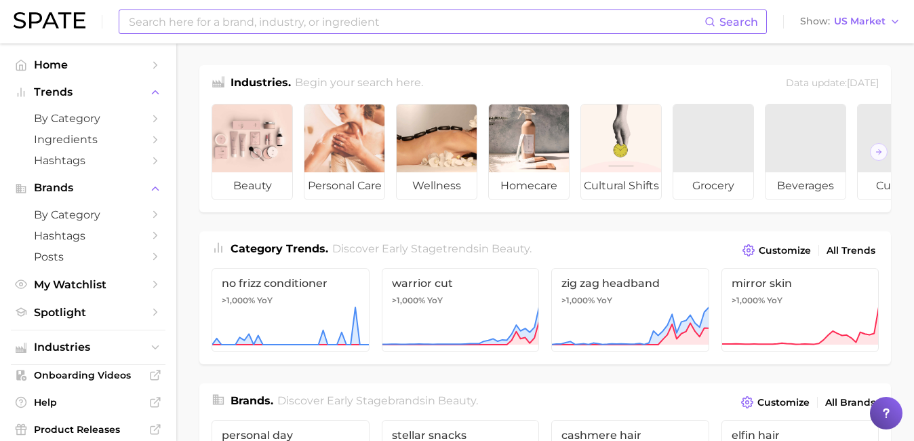
click at [326, 24] on input at bounding box center [416, 21] width 577 height 23
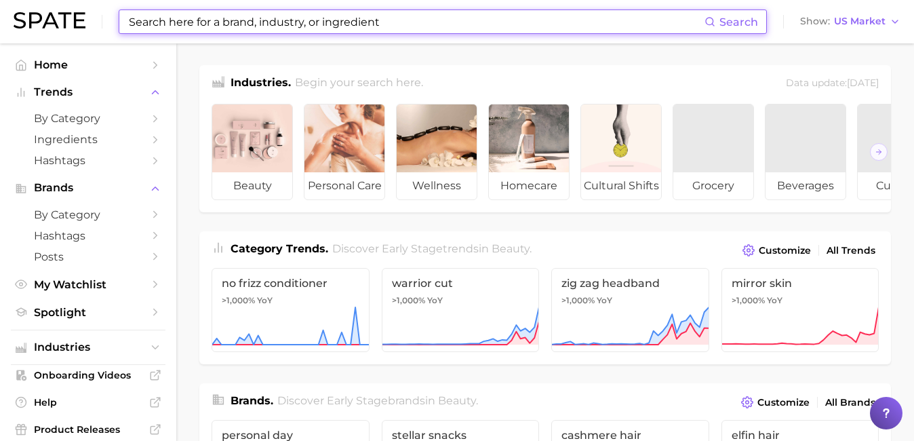
paste input "Milky Toners"
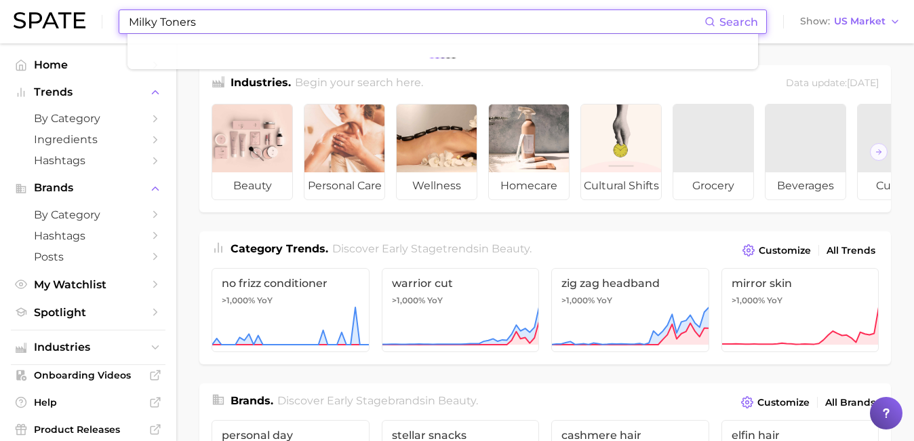
type input "Milky Toners"
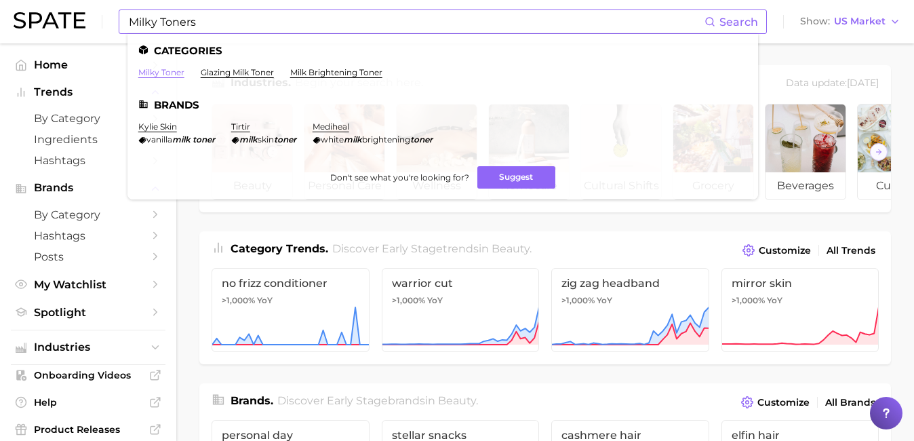
click at [169, 73] on link "milky toner" at bounding box center [161, 72] width 46 height 10
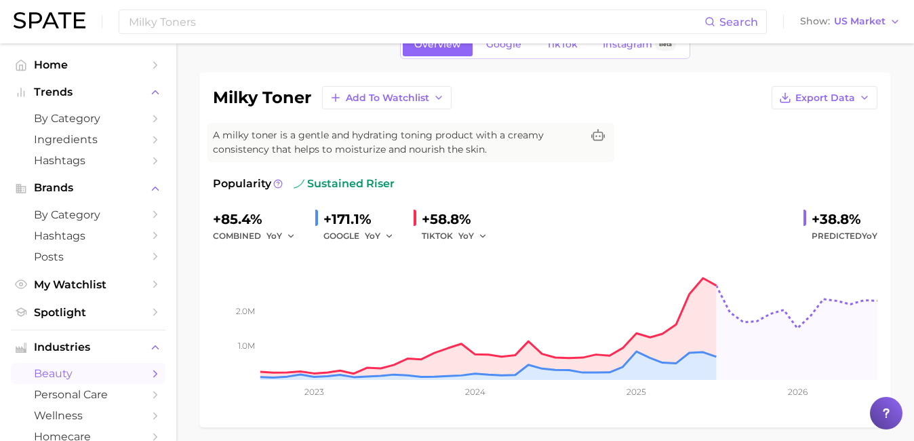
scroll to position [72, 0]
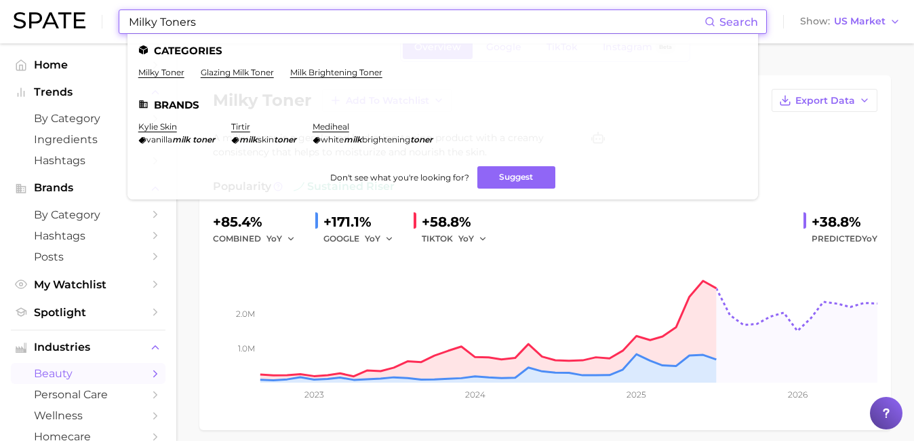
click at [263, 24] on input "Milky Toners" at bounding box center [416, 21] width 577 height 23
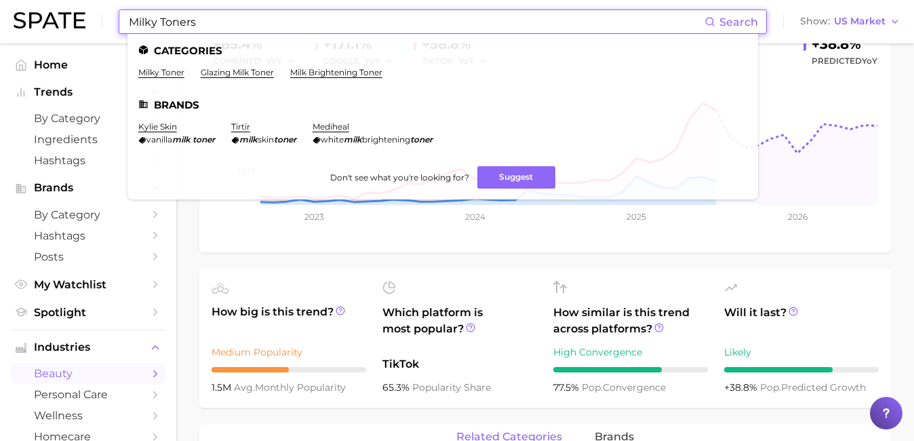
scroll to position [248, 0]
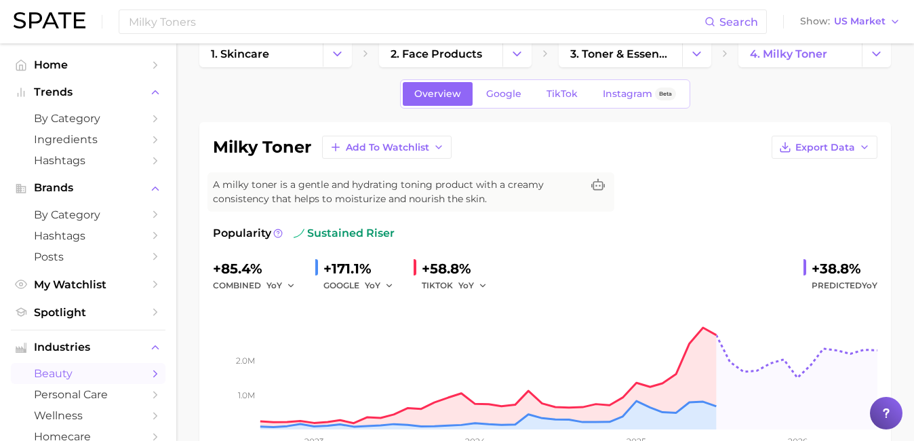
scroll to position [0, 0]
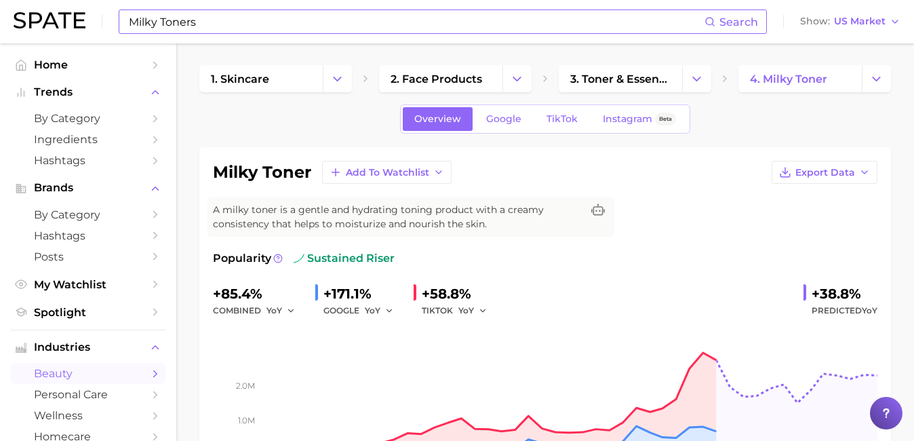
click at [305, 26] on input "Milky Toners" at bounding box center [416, 21] width 577 height 23
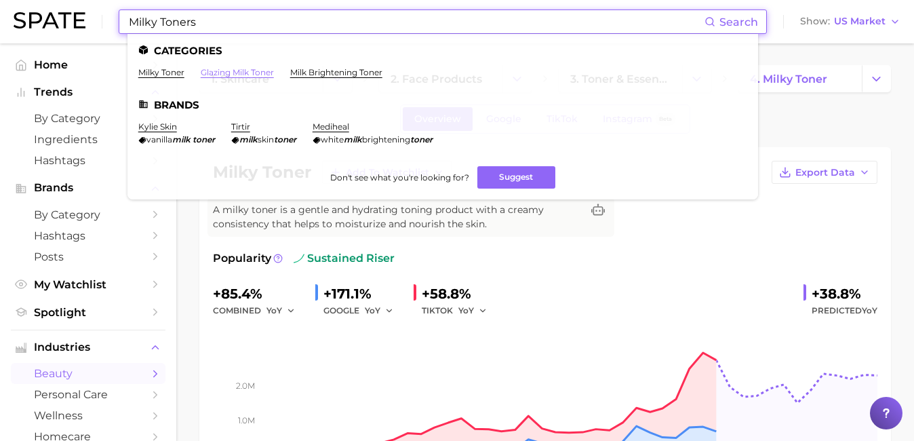
click at [263, 72] on link "glazing milk toner" at bounding box center [237, 72] width 73 height 10
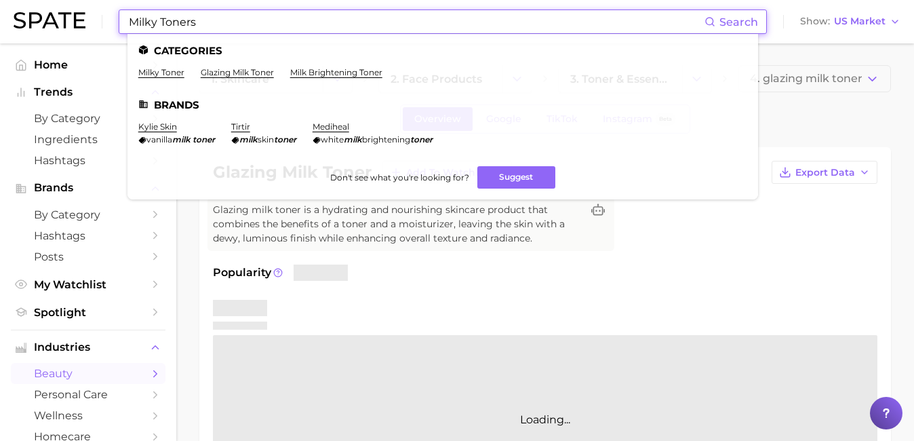
drag, startPoint x: 280, startPoint y: 18, endPoint x: 54, endPoint y: 21, distance: 225.9
click at [54, 21] on div "Milky Toners Search Categories milky toner glazing milk toner milk brightening …" at bounding box center [457, 21] width 887 height 43
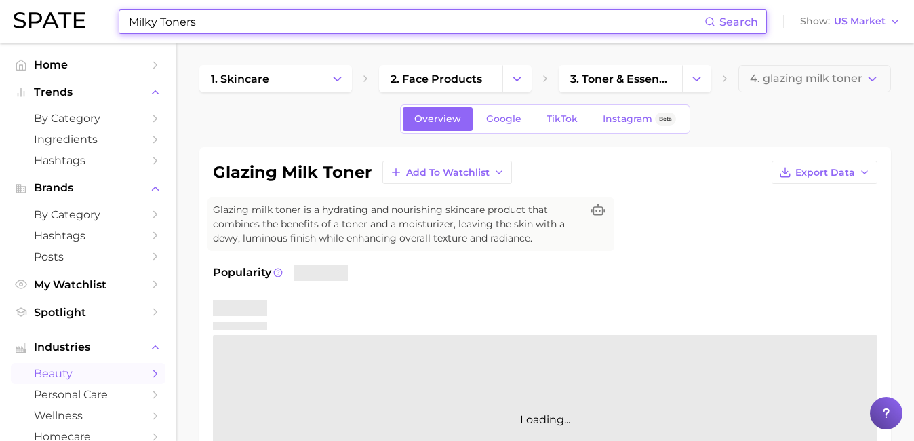
paste input "Skin Glazing"
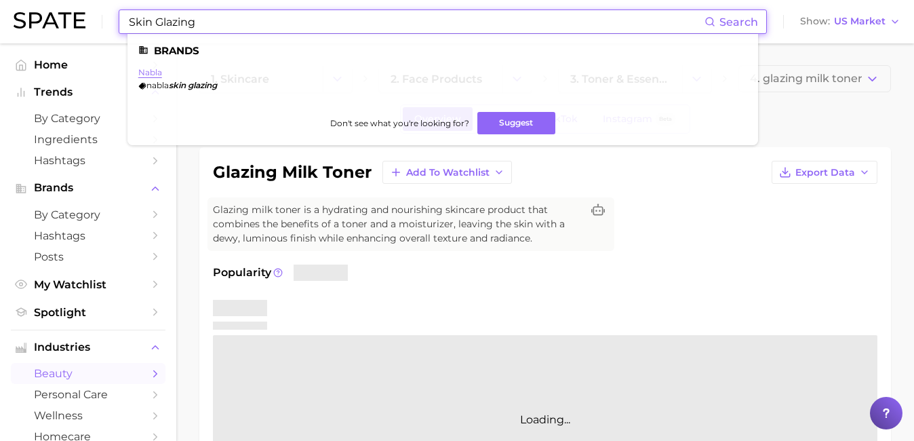
type input "Skin Glazing"
click at [157, 71] on link "nabla" at bounding box center [150, 72] width 24 height 10
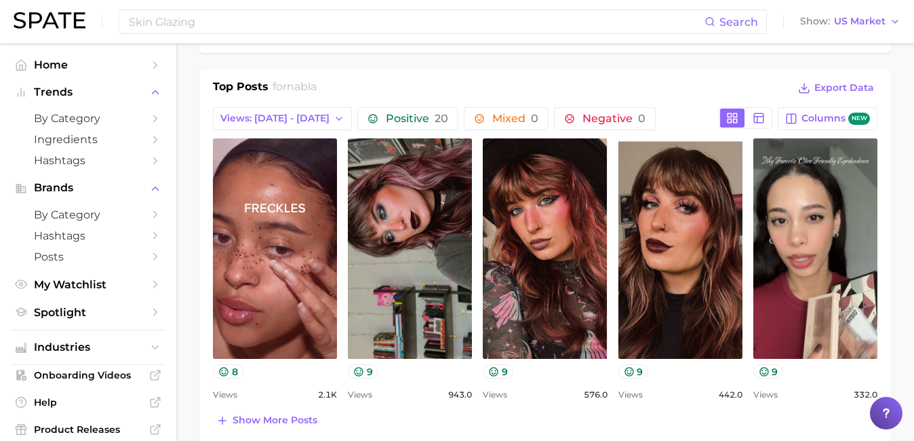
scroll to position [571, 0]
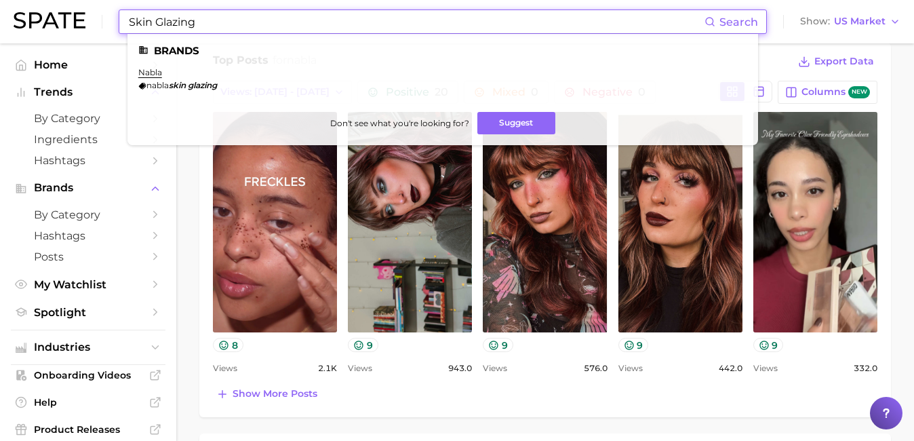
drag, startPoint x: 241, startPoint y: 18, endPoint x: 62, endPoint y: 18, distance: 178.4
click at [62, 18] on div "Skin Glazing Search Brands nabla nabla skin glazing Don't see what you're looki…" at bounding box center [457, 21] width 887 height 43
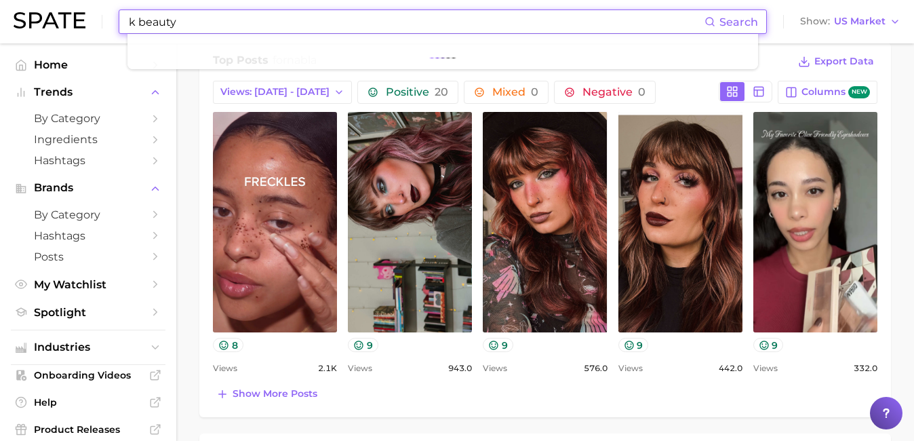
type input "k beauty"
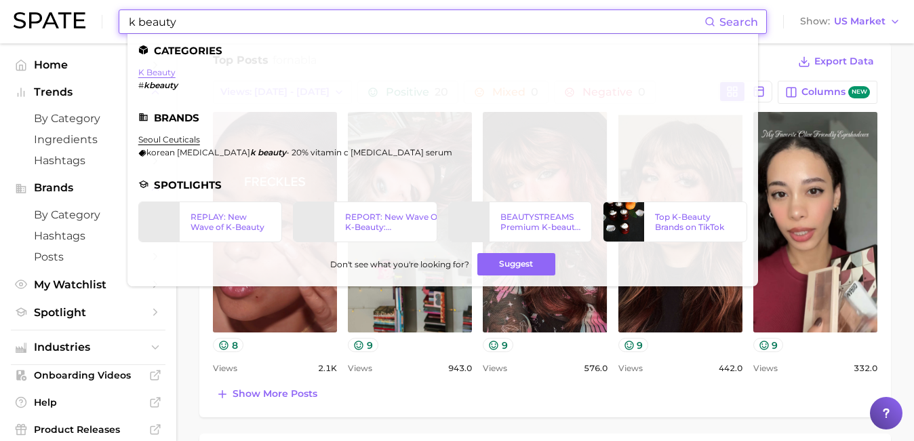
click at [156, 73] on link "k beauty" at bounding box center [156, 72] width 37 height 10
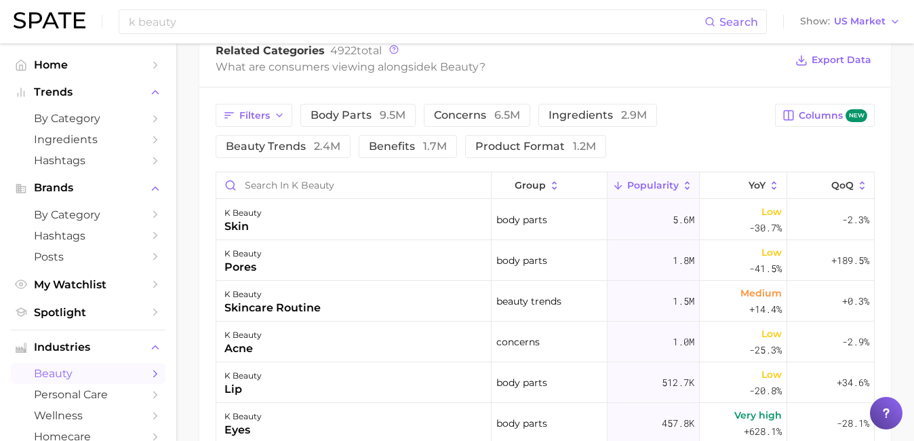
scroll to position [685, 0]
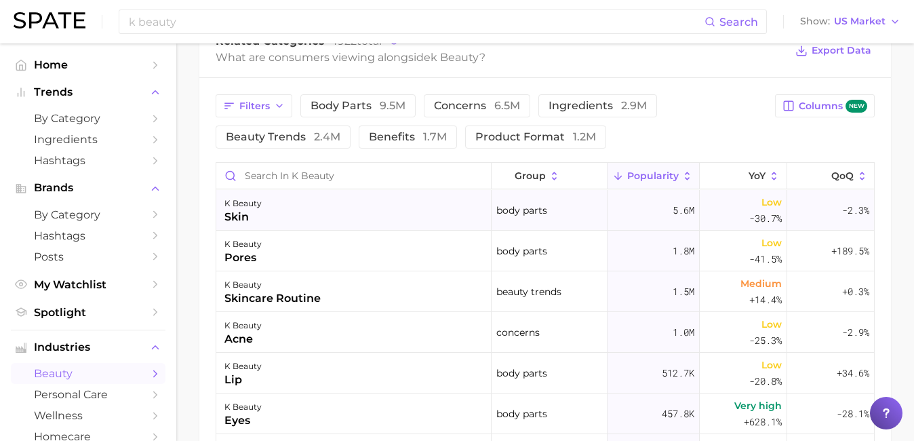
click at [237, 214] on div "skin" at bounding box center [243, 217] width 37 height 16
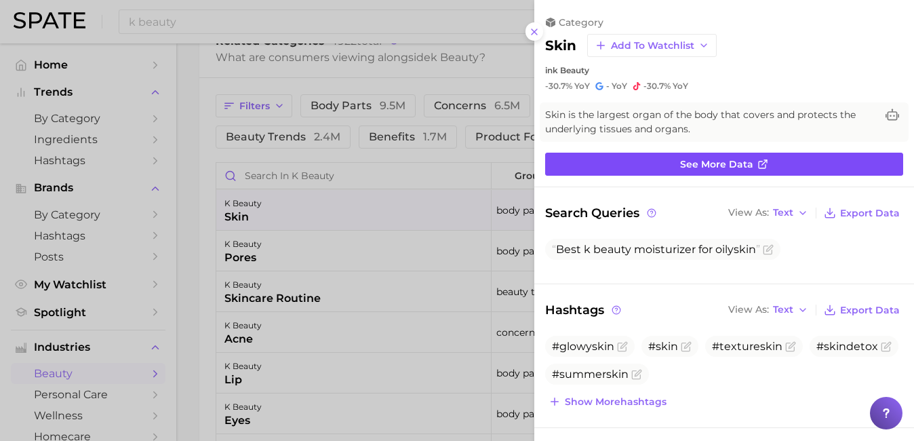
click at [640, 163] on link "See more data" at bounding box center [724, 164] width 358 height 23
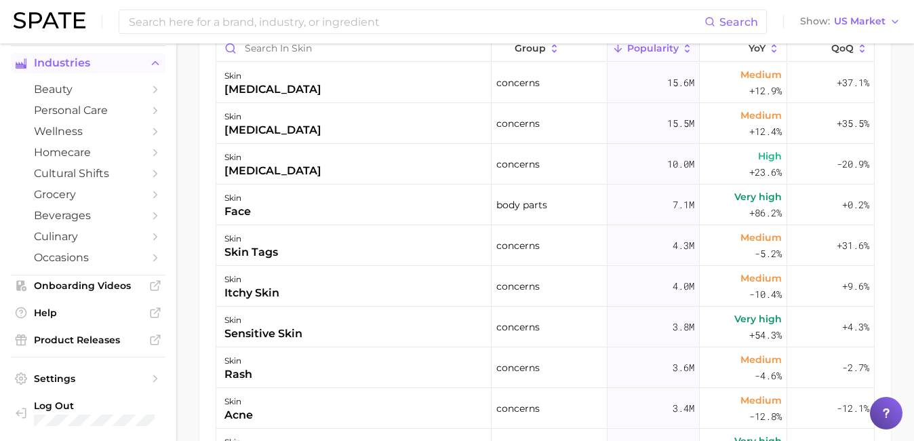
scroll to position [290, 0]
click at [69, 88] on span "beauty" at bounding box center [88, 89] width 109 height 13
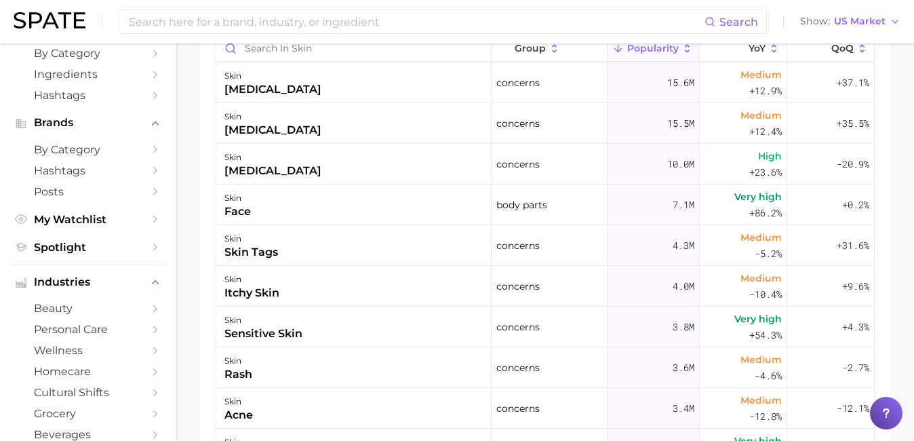
scroll to position [78, 0]
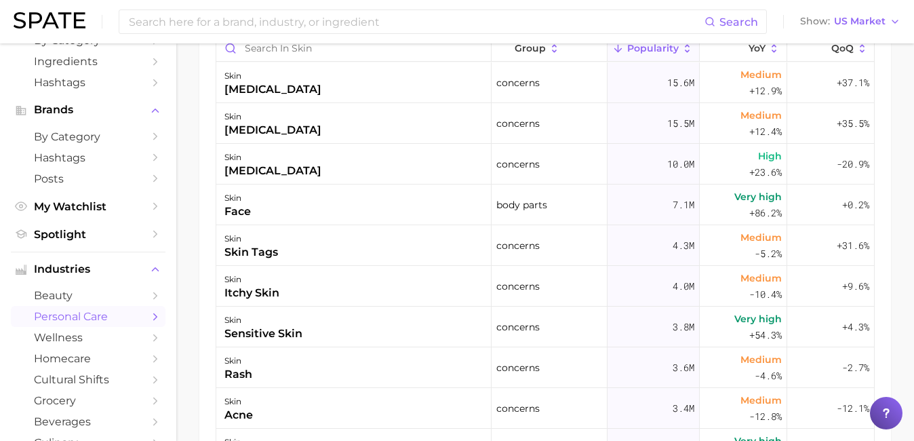
click at [77, 323] on span "personal care" at bounding box center [88, 316] width 109 height 13
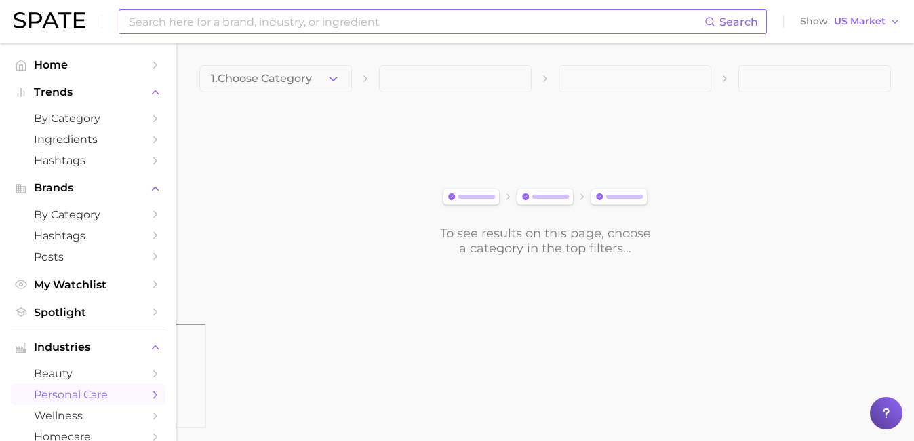
click at [320, 25] on input at bounding box center [416, 21] width 577 height 23
type input "k beauty report"
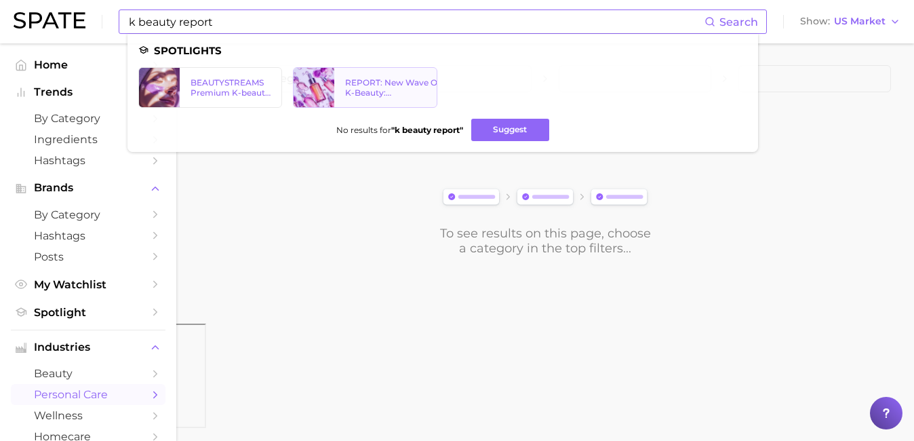
click at [353, 96] on div "REPORT: New Wave Of K-Beauty: South Korea’s Trending Innovations In Skincare & …" at bounding box center [394, 87] width 98 height 20
